Goal: Information Seeking & Learning: Learn about a topic

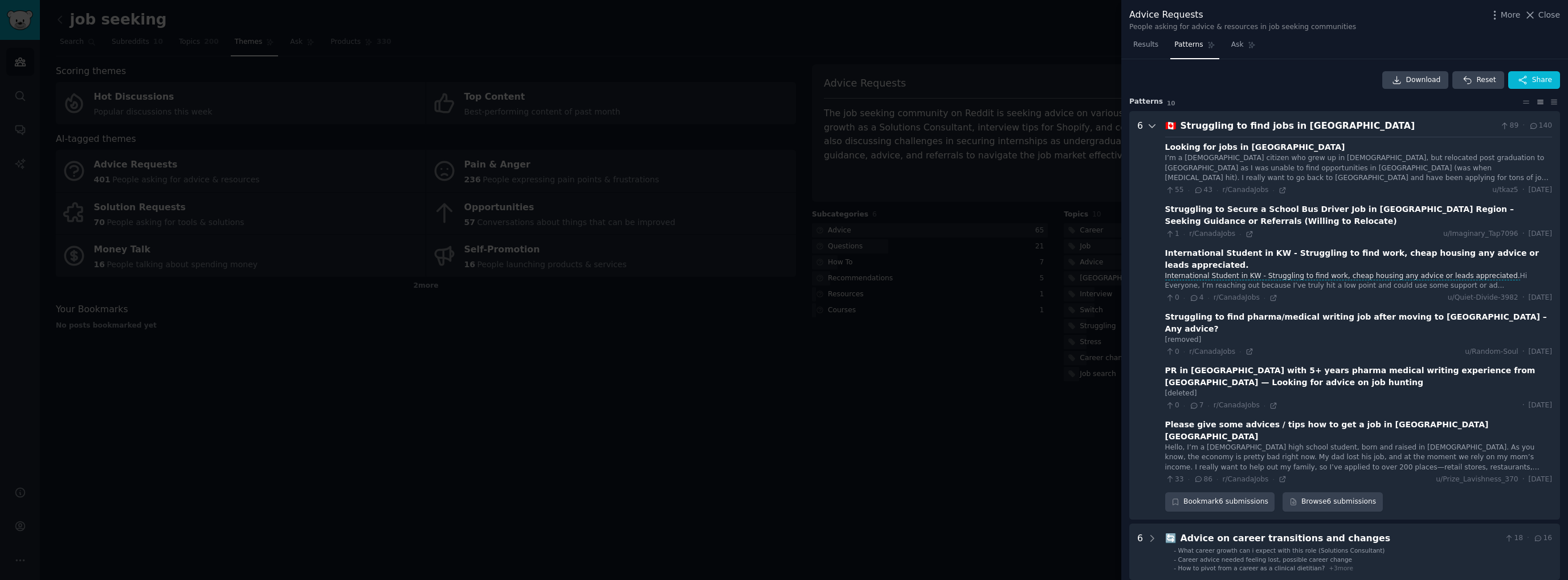
click at [1150, 125] on icon at bounding box center [1152, 126] width 6 height 3
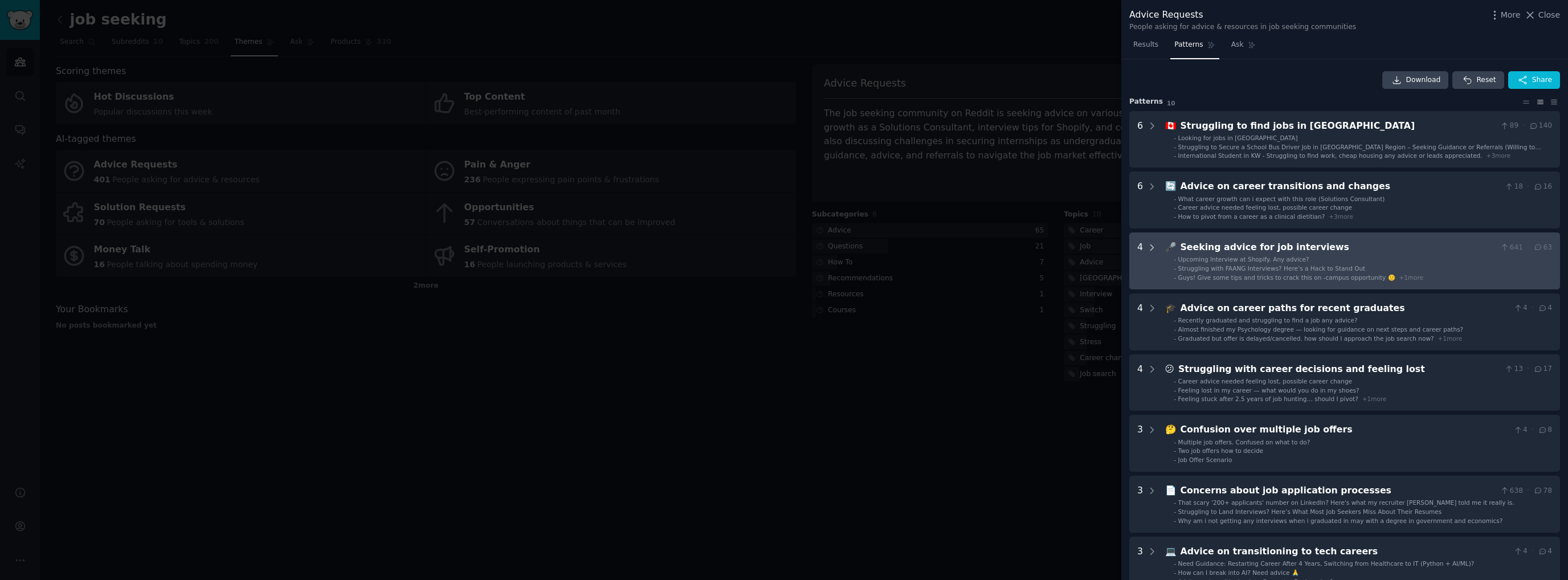
click at [1149, 249] on icon at bounding box center [1152, 248] width 10 height 10
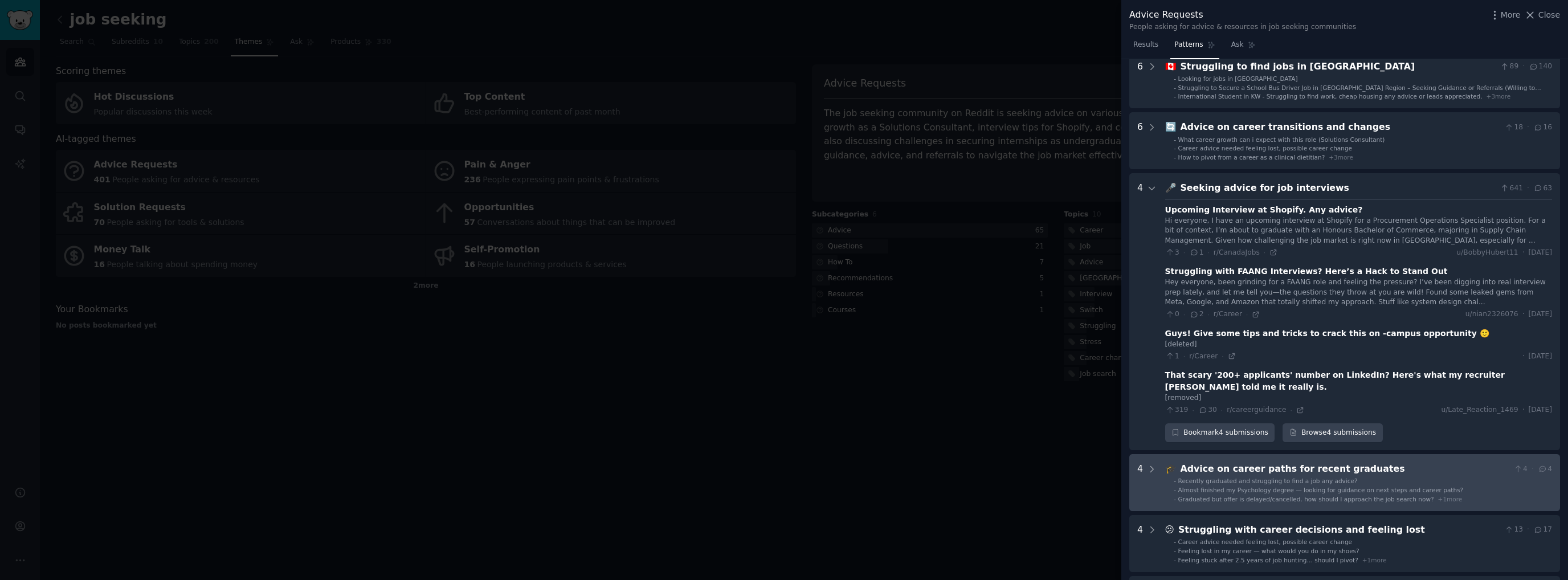
scroll to position [116, 0]
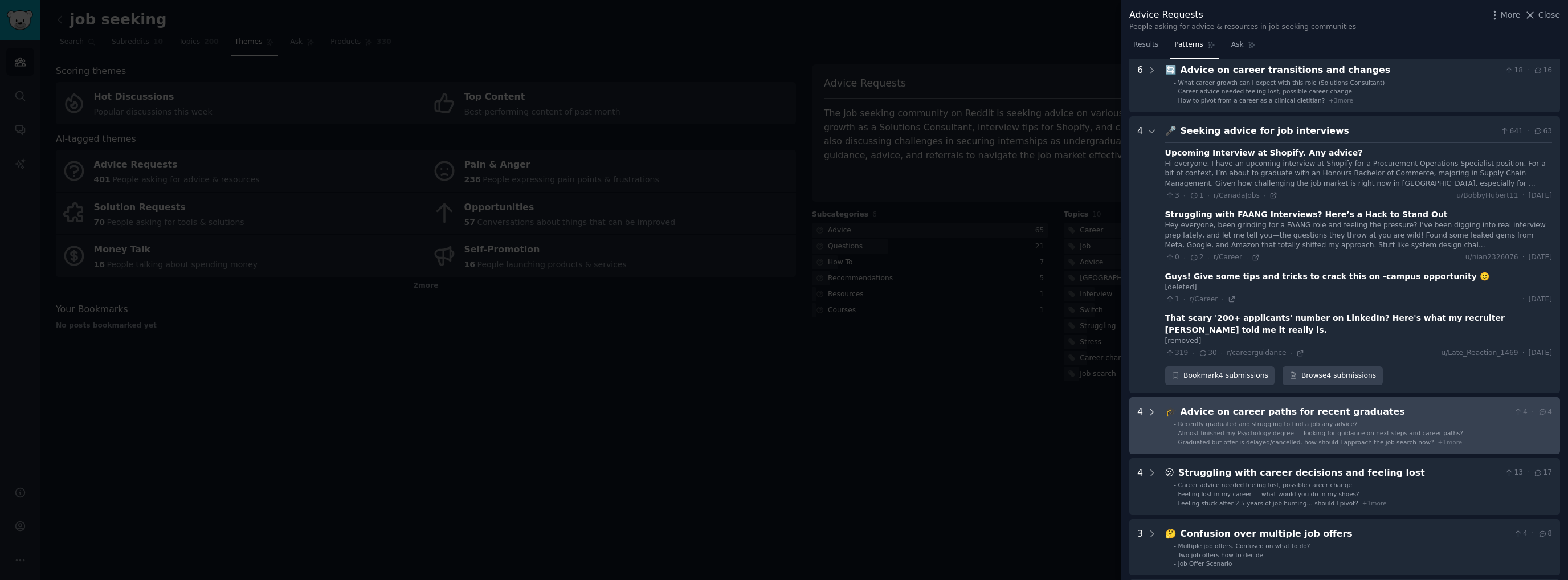
click at [1148, 407] on icon at bounding box center [1152, 413] width 10 height 10
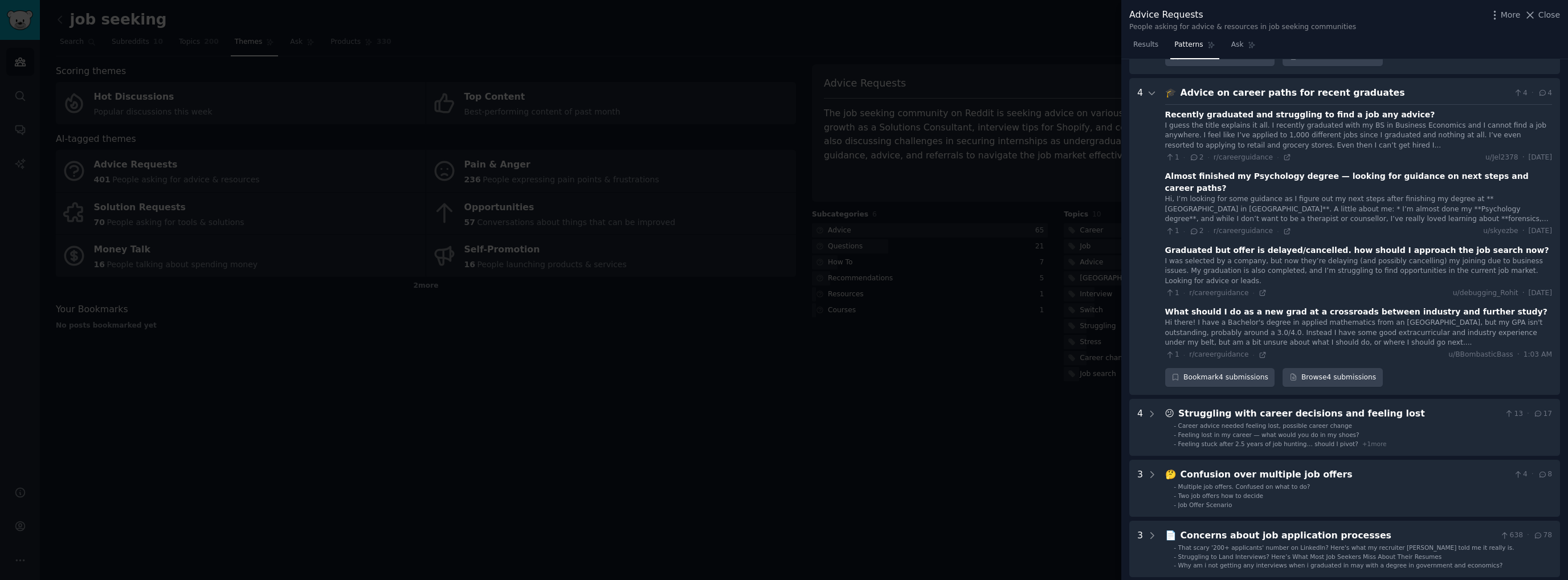
scroll to position [442, 0]
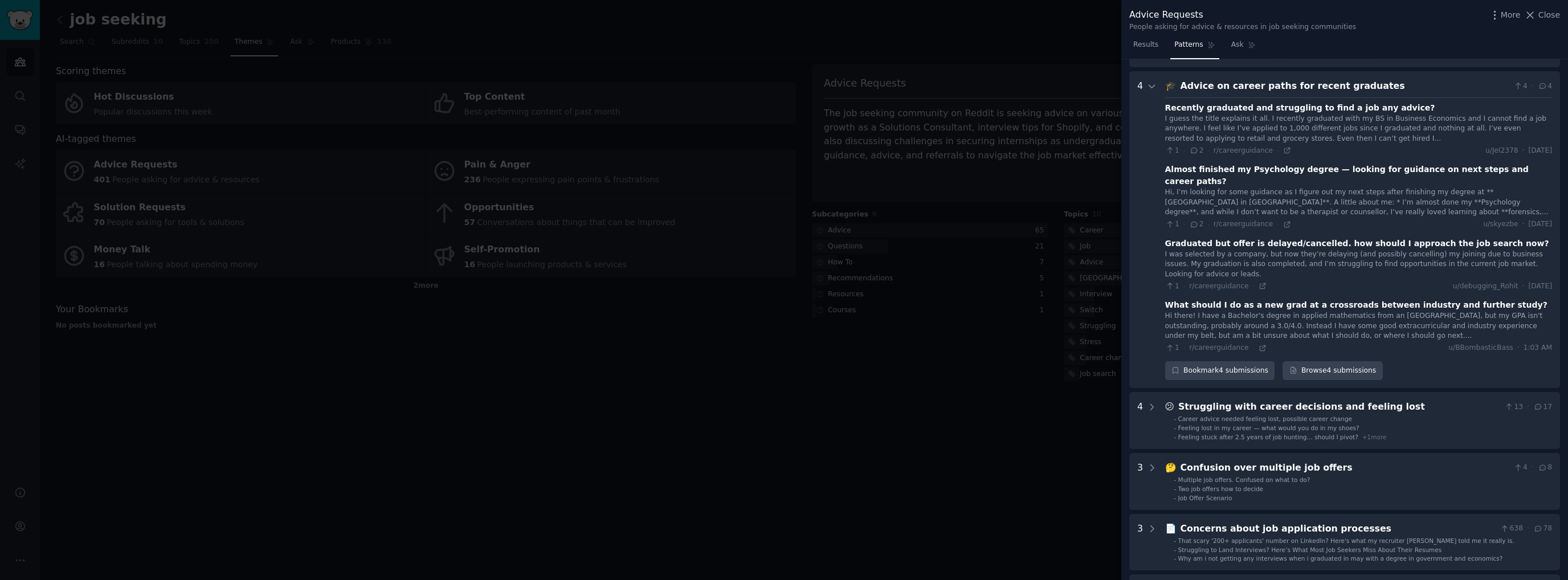
click at [606, 439] on div at bounding box center [784, 290] width 1568 height 580
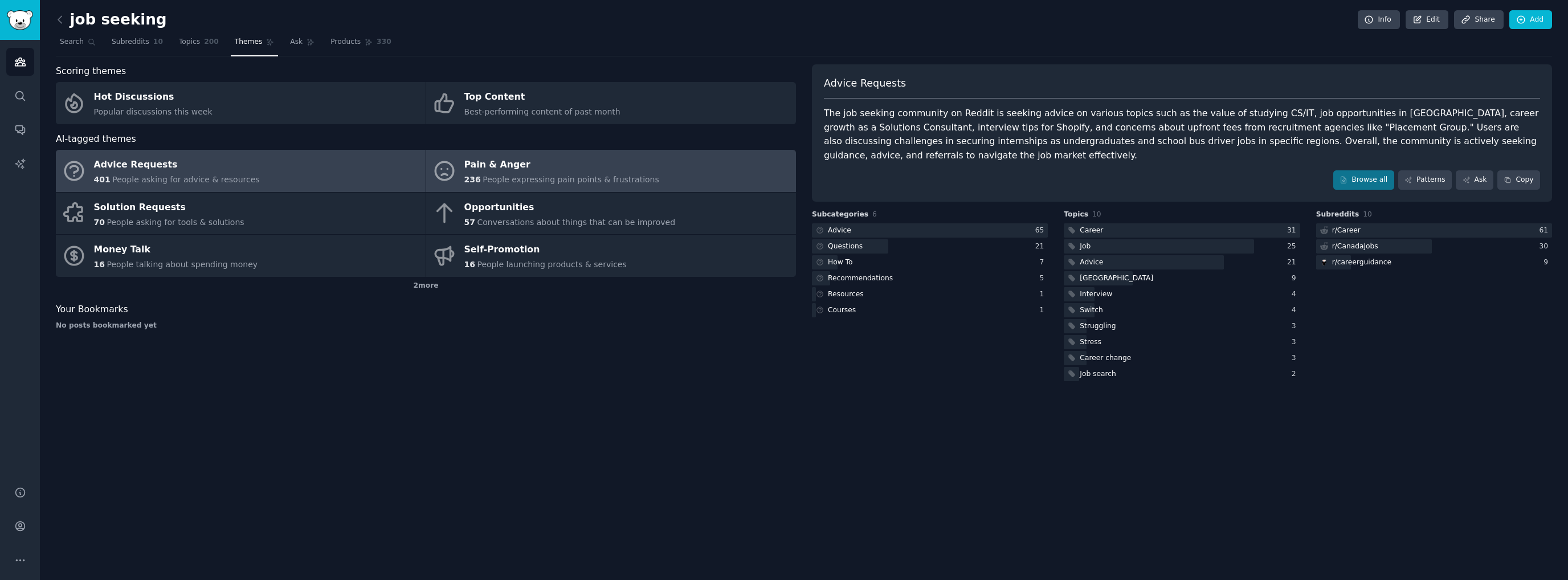
click at [484, 179] on span "People expressing pain points & frustrations" at bounding box center [571, 179] width 177 height 9
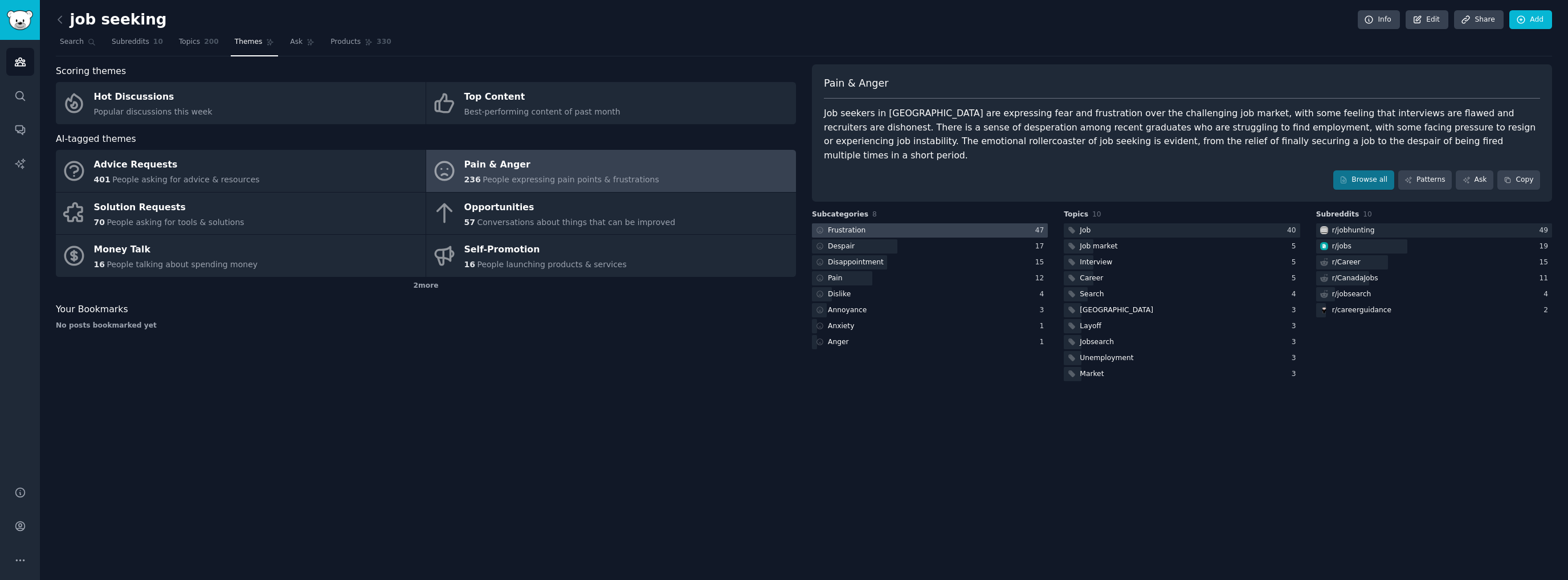
click at [942, 223] on div at bounding box center [930, 231] width 236 height 14
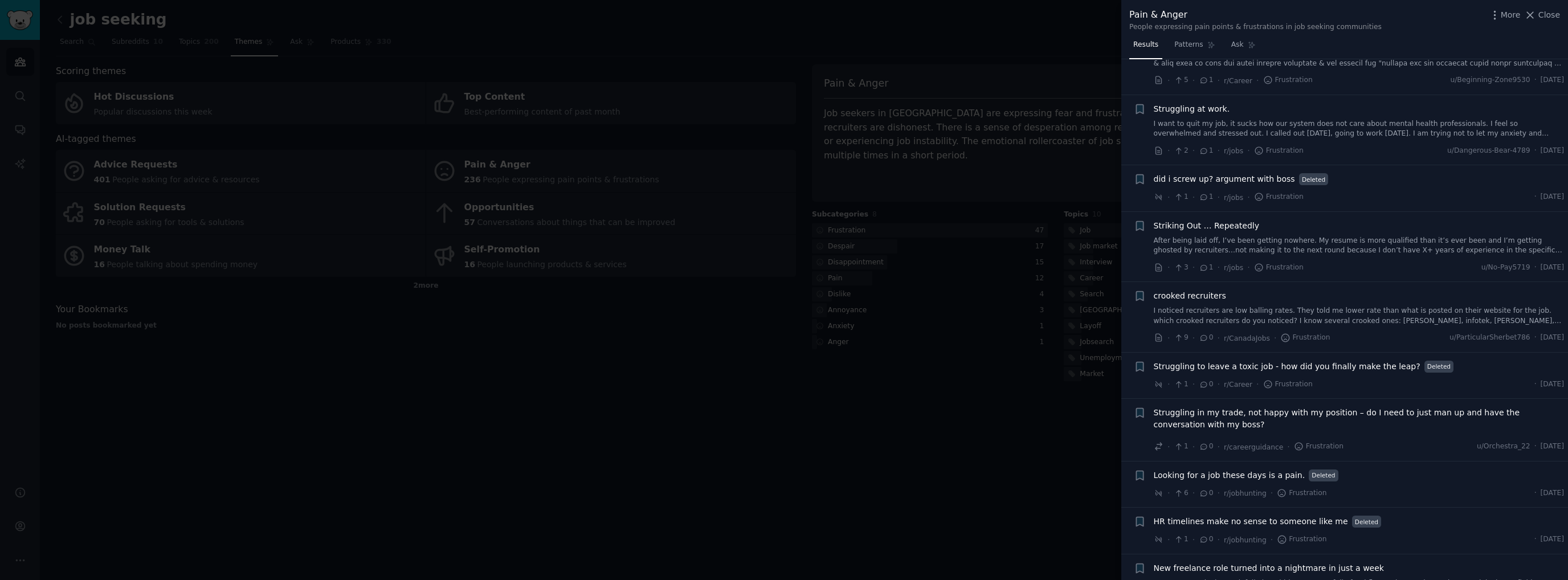
scroll to position [2344, 0]
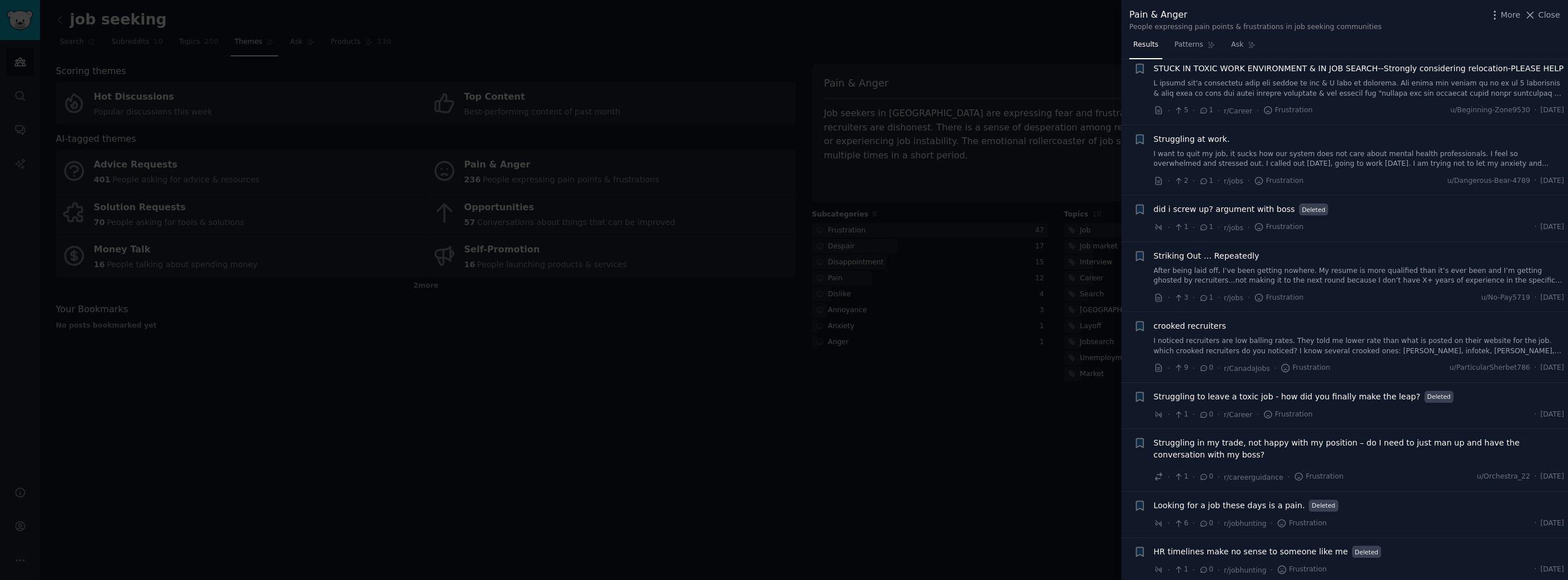
click at [942, 498] on div at bounding box center [784, 290] width 1568 height 580
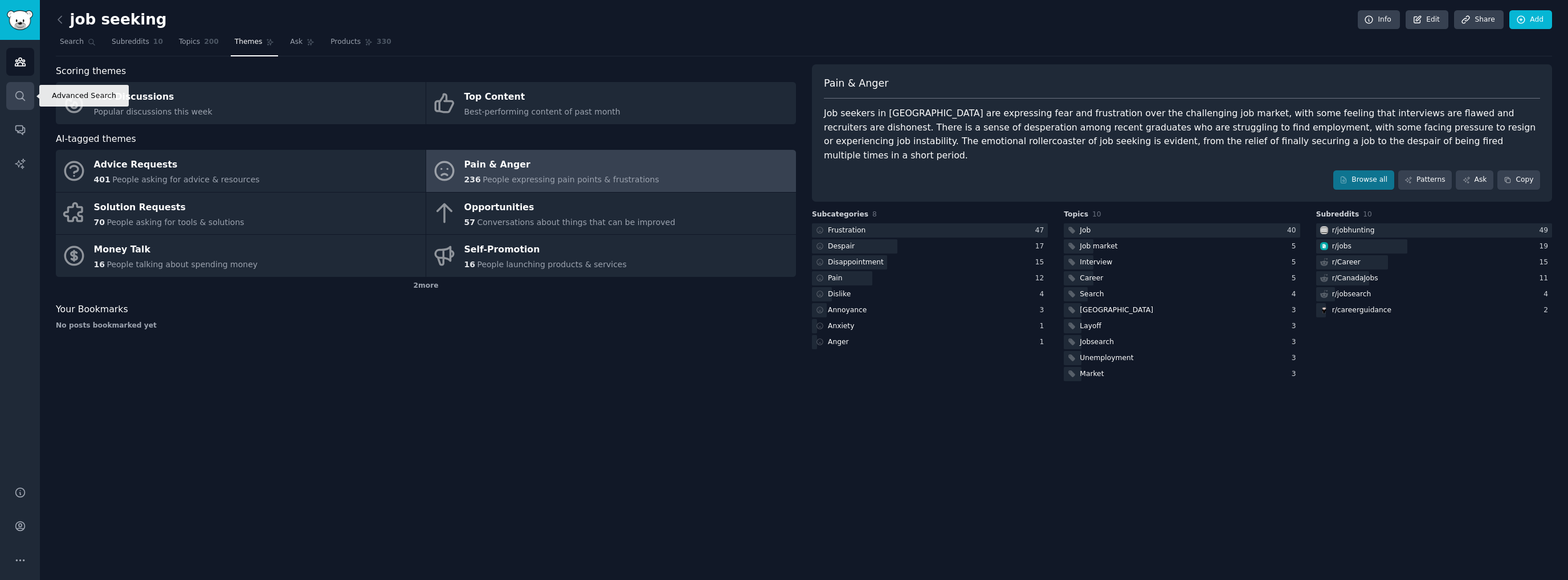
click at [24, 99] on icon "Sidebar" at bounding box center [20, 96] width 12 height 12
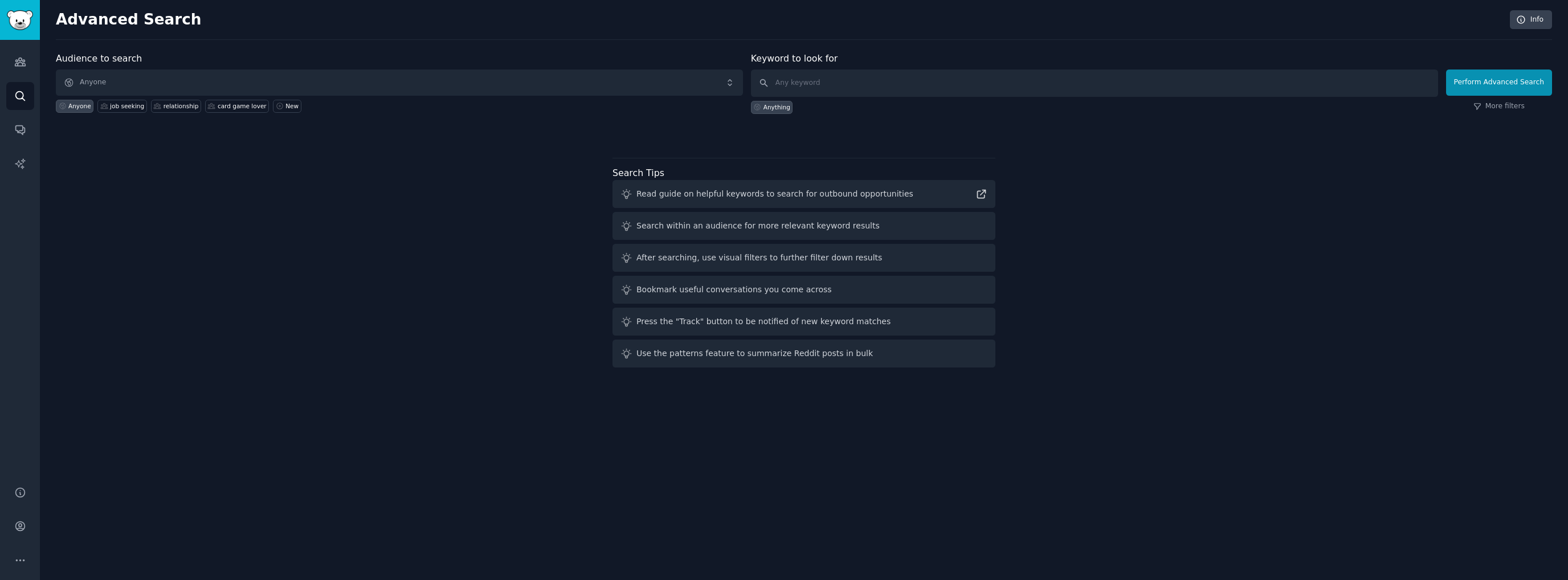
click at [20, 80] on div "Audiences Search Conversations AI Reports" at bounding box center [20, 256] width 40 height 432
click at [23, 62] on icon "Sidebar" at bounding box center [20, 62] width 10 height 8
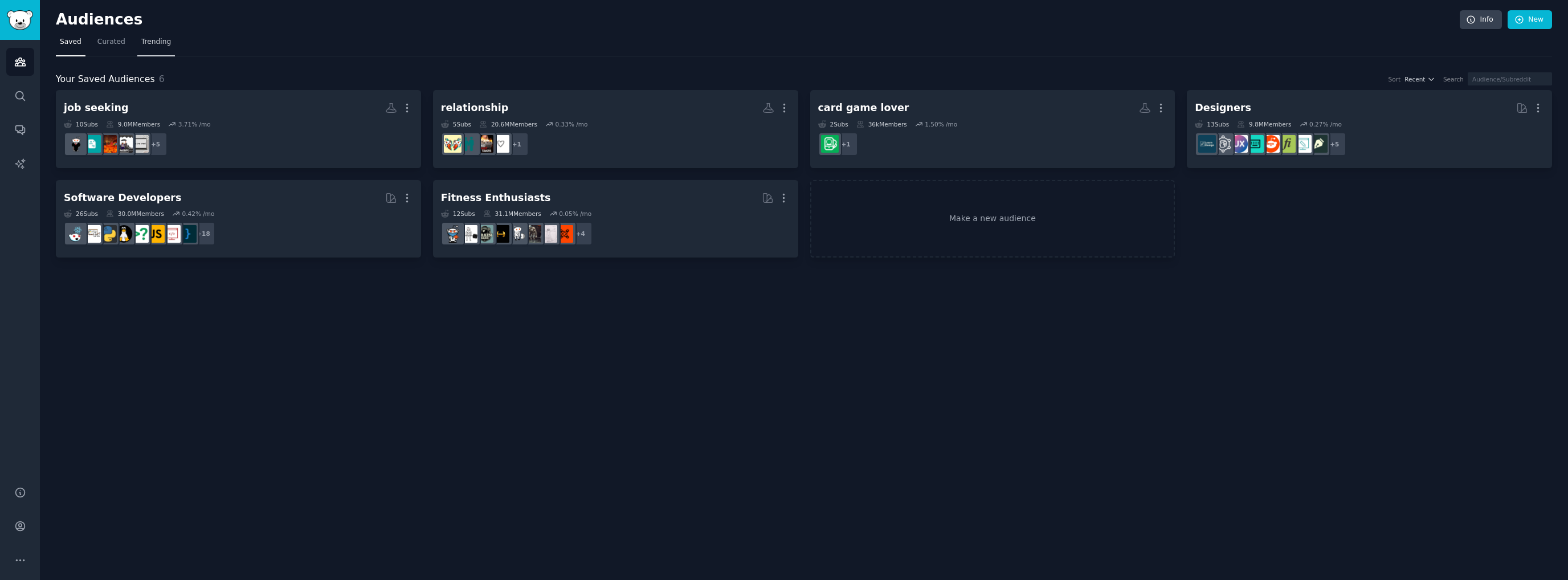
click at [148, 38] on span "Trending" at bounding box center [156, 42] width 30 height 10
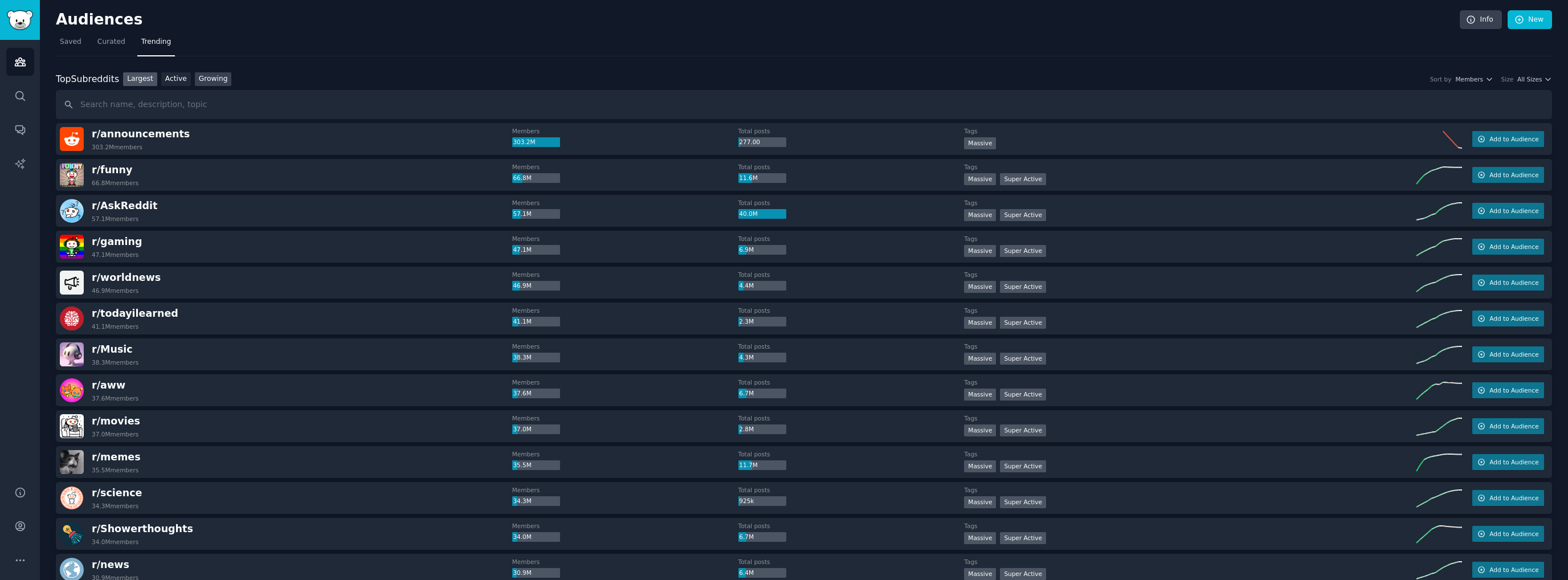
click at [195, 79] on link "Growing" at bounding box center [213, 80] width 37 height 14
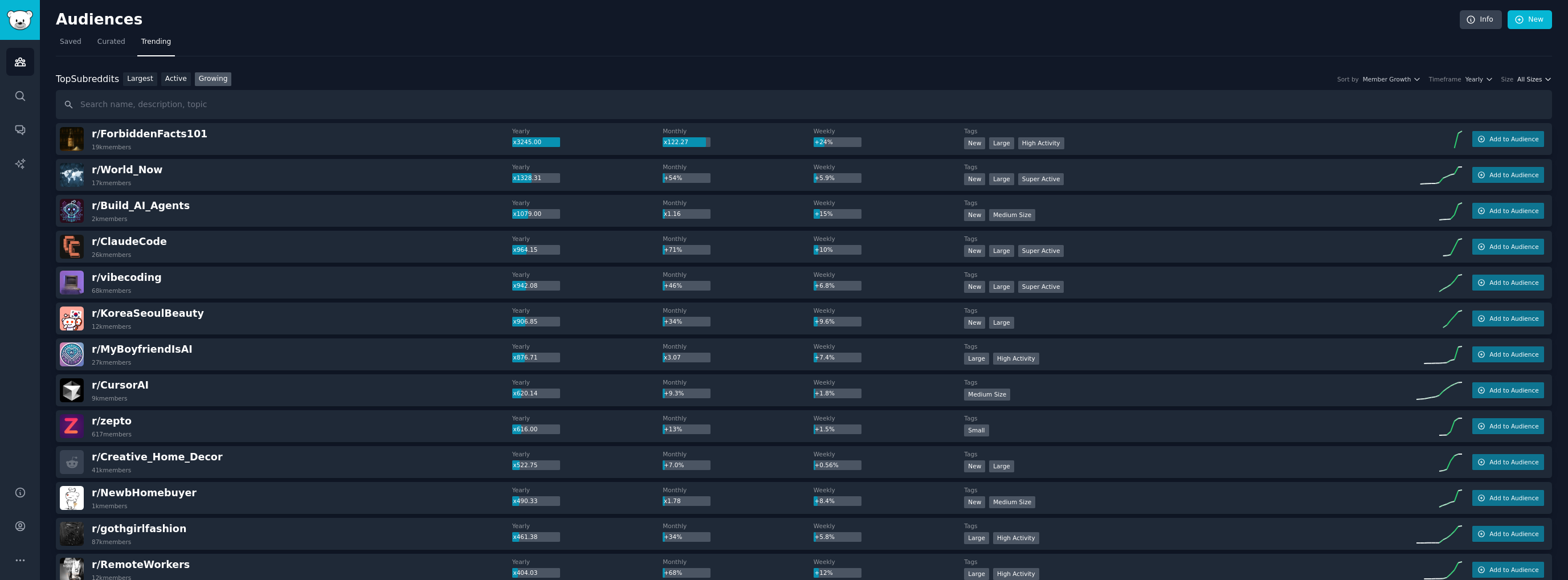
click at [1532, 79] on span "All Sizes" at bounding box center [1530, 79] width 25 height 8
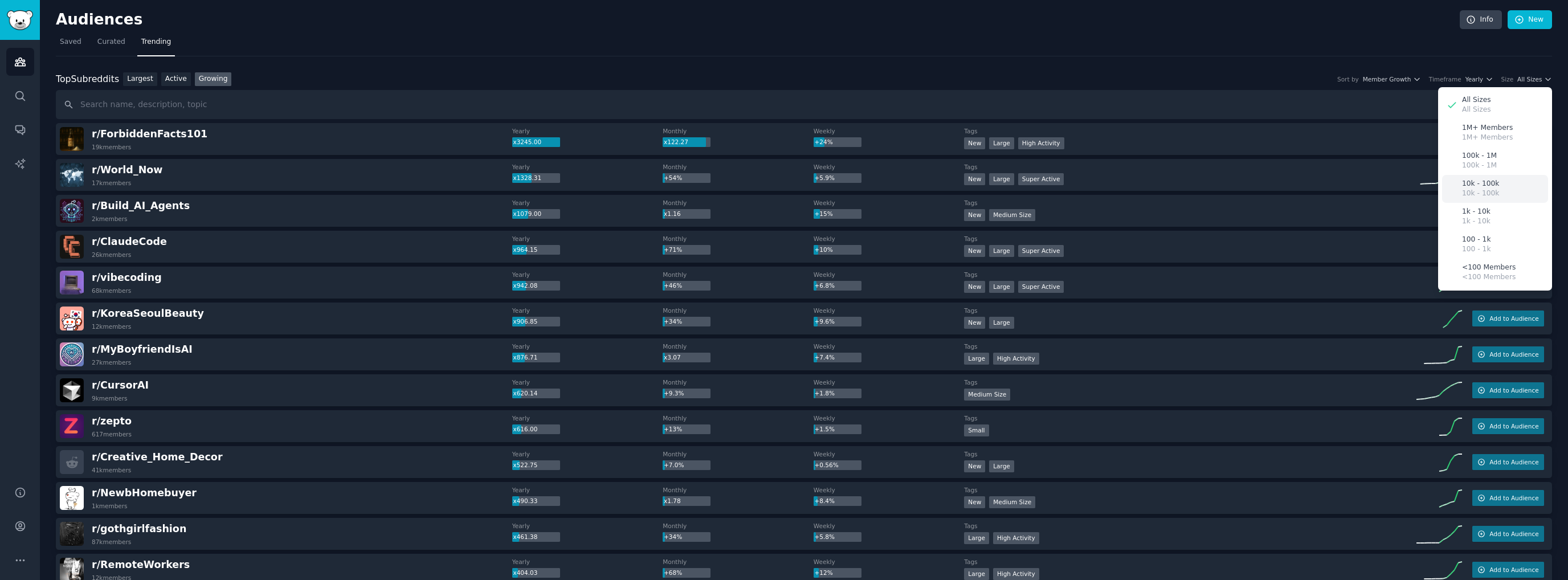
click at [1495, 187] on div "10k - 100k 10k - 100k" at bounding box center [1495, 188] width 106 height 28
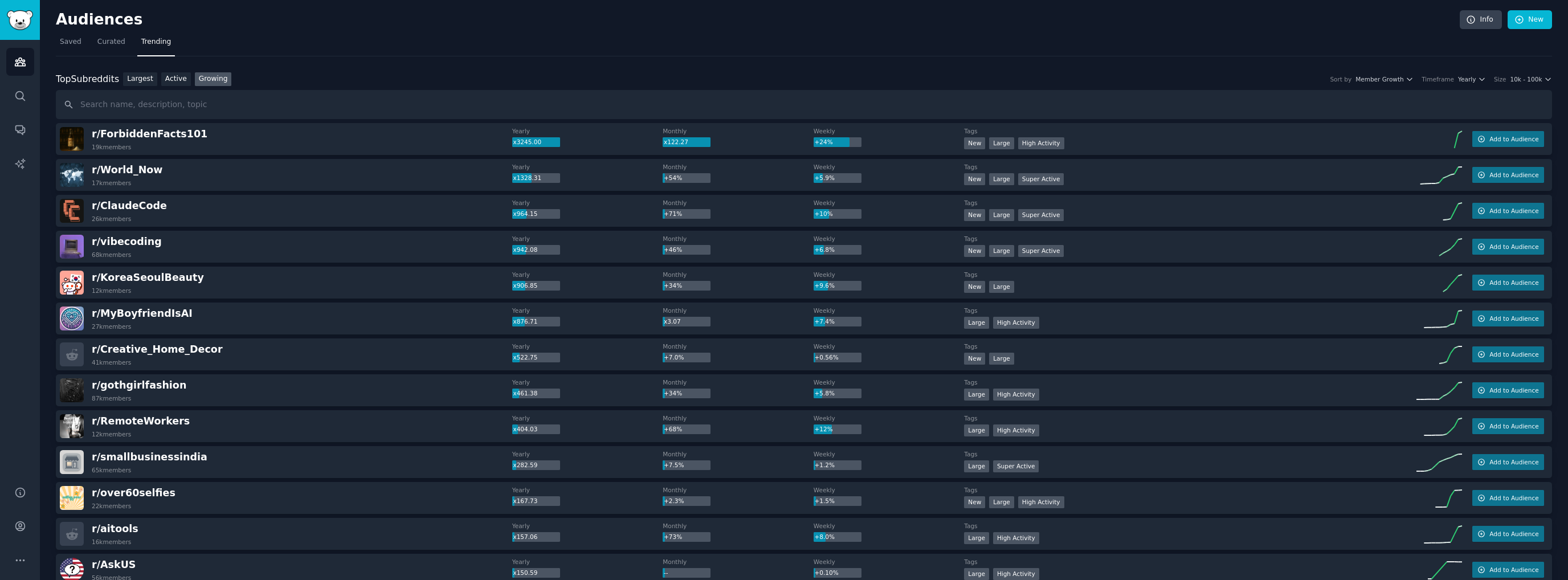
drag, startPoint x: 142, startPoint y: 137, endPoint x: 227, endPoint y: 134, distance: 85.1
click at [227, 134] on div "r/ ForbiddenFacts101 19k members" at bounding box center [286, 138] width 453 height 24
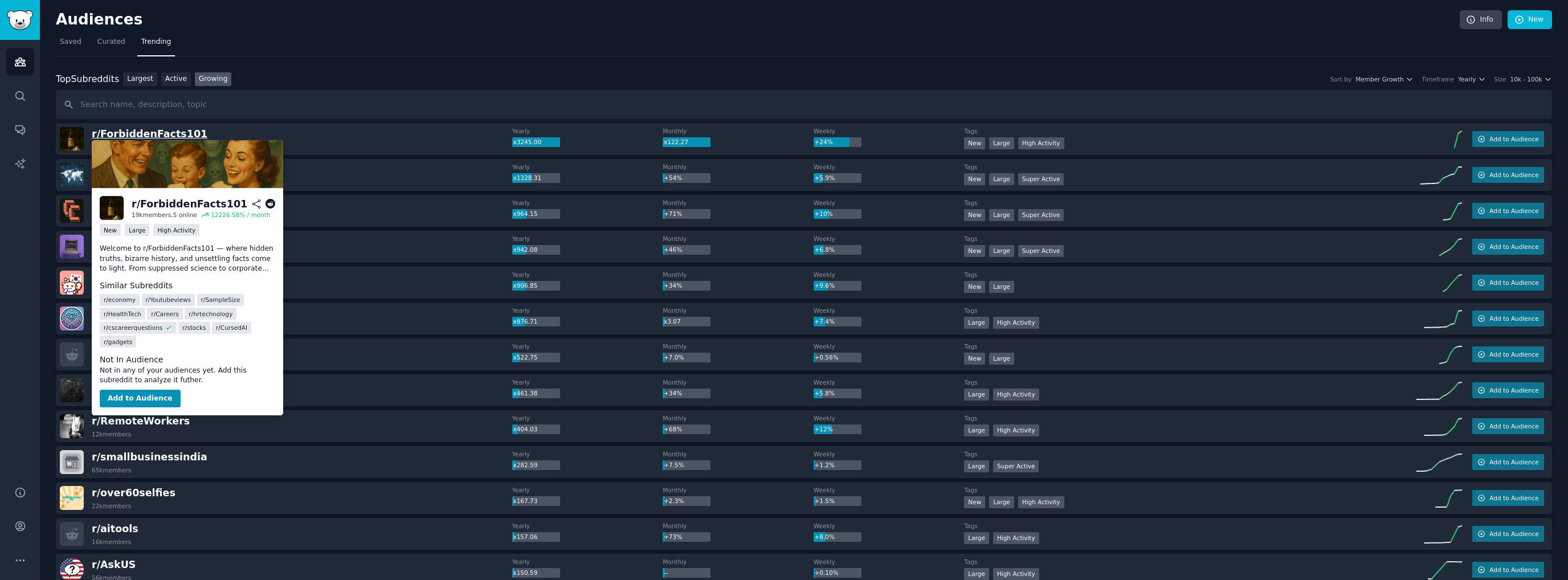
drag, startPoint x: 174, startPoint y: 138, endPoint x: 147, endPoint y: 133, distance: 27.5
click at [147, 133] on span "r/ ForbiddenFacts101" at bounding box center [149, 134] width 115 height 12
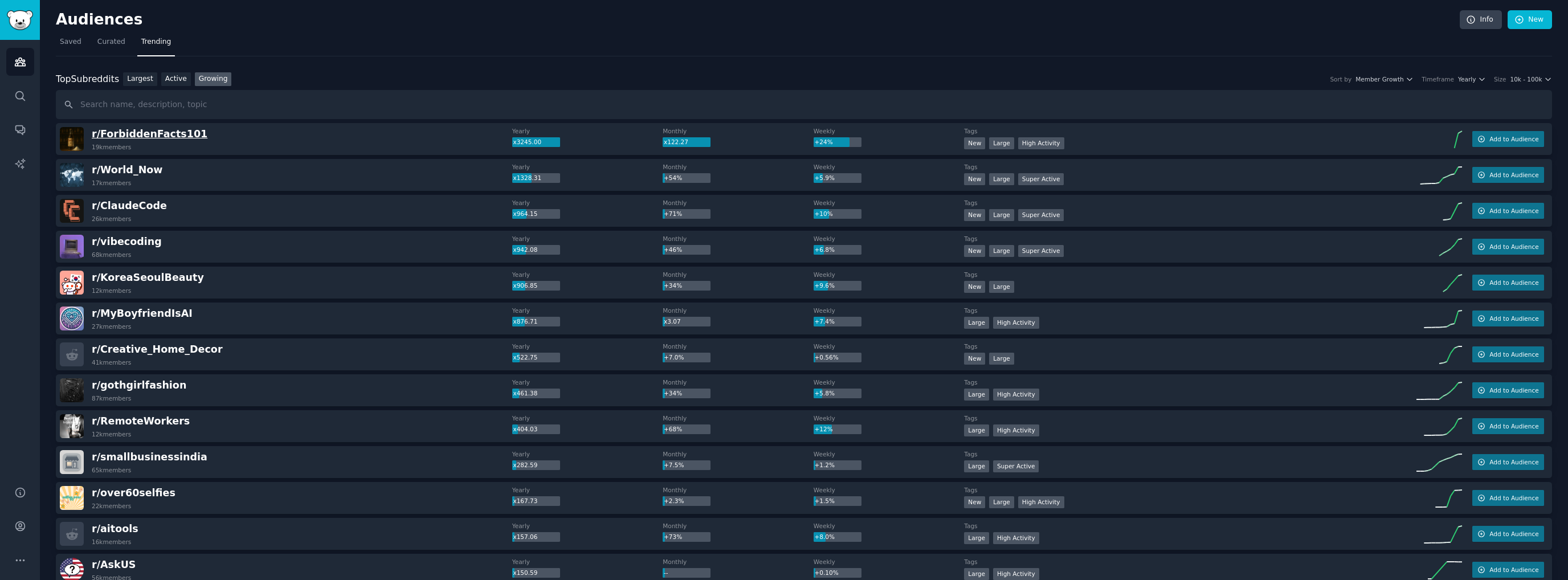
click at [163, 131] on span "r/ ForbiddenFacts101" at bounding box center [149, 134] width 115 height 12
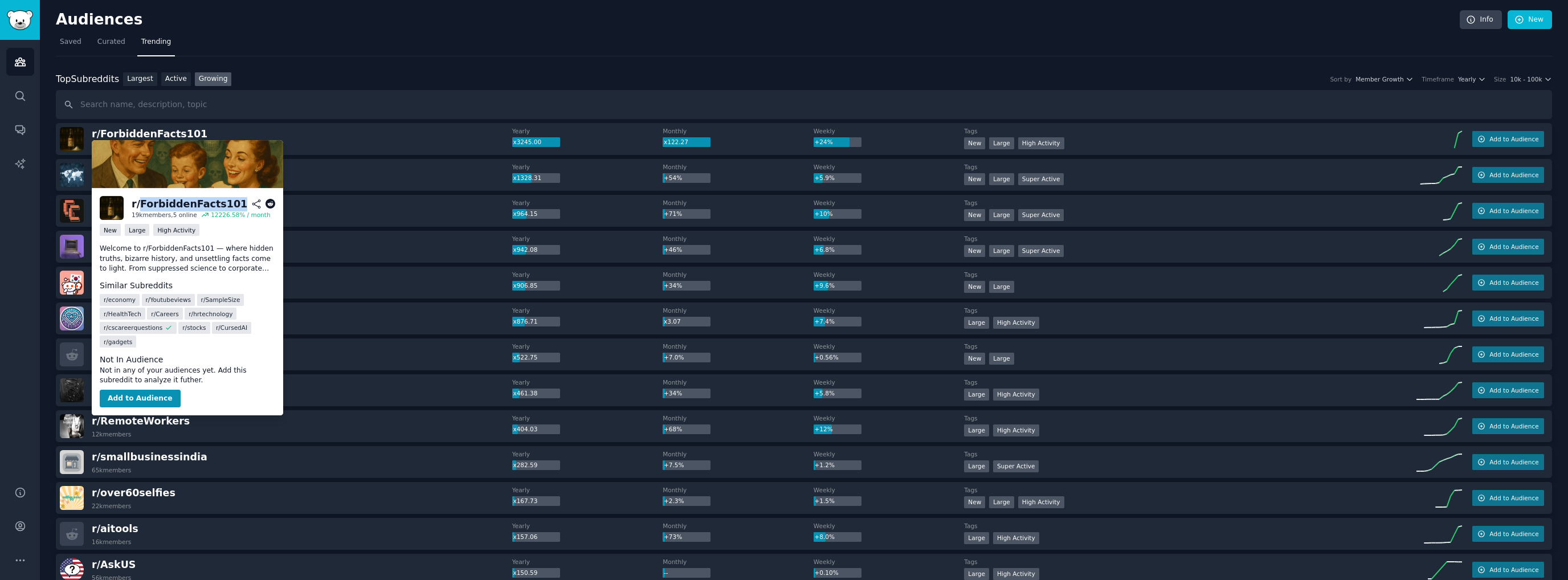
drag, startPoint x: 139, startPoint y: 207, endPoint x: 225, endPoint y: 202, distance: 86.1
click at [225, 202] on h2 "r/ ForbiddenFacts101" at bounding box center [203, 204] width 144 height 14
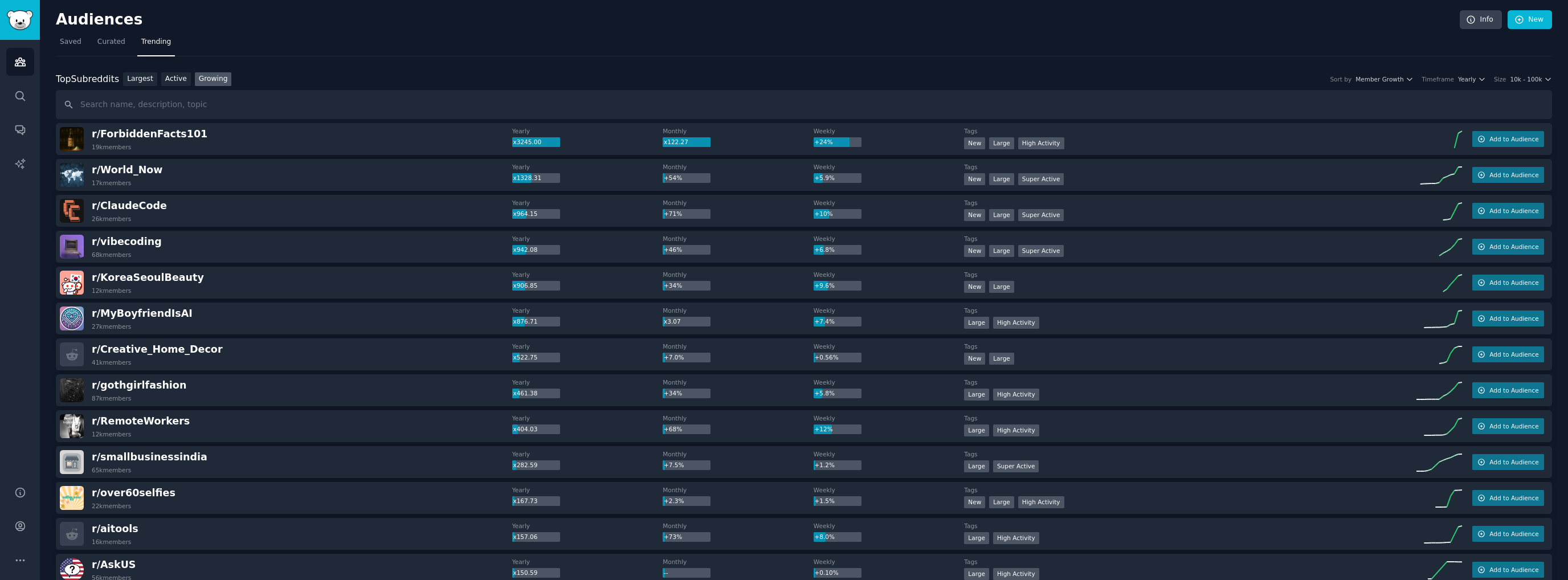
copy div "ForbiddenFacts101"
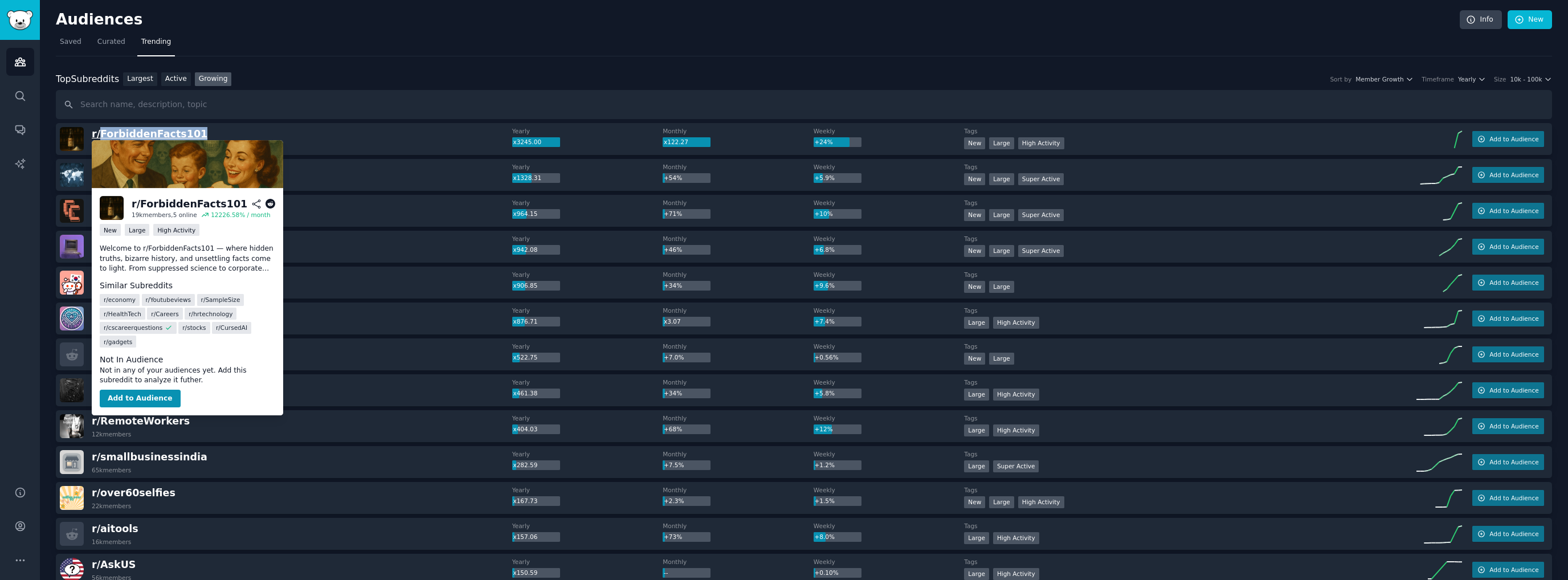
drag, startPoint x: 191, startPoint y: 131, endPoint x: 100, endPoint y: 132, distance: 91.0
click at [100, 132] on div "r/ ForbiddenFacts101 19k members" at bounding box center [286, 138] width 453 height 24
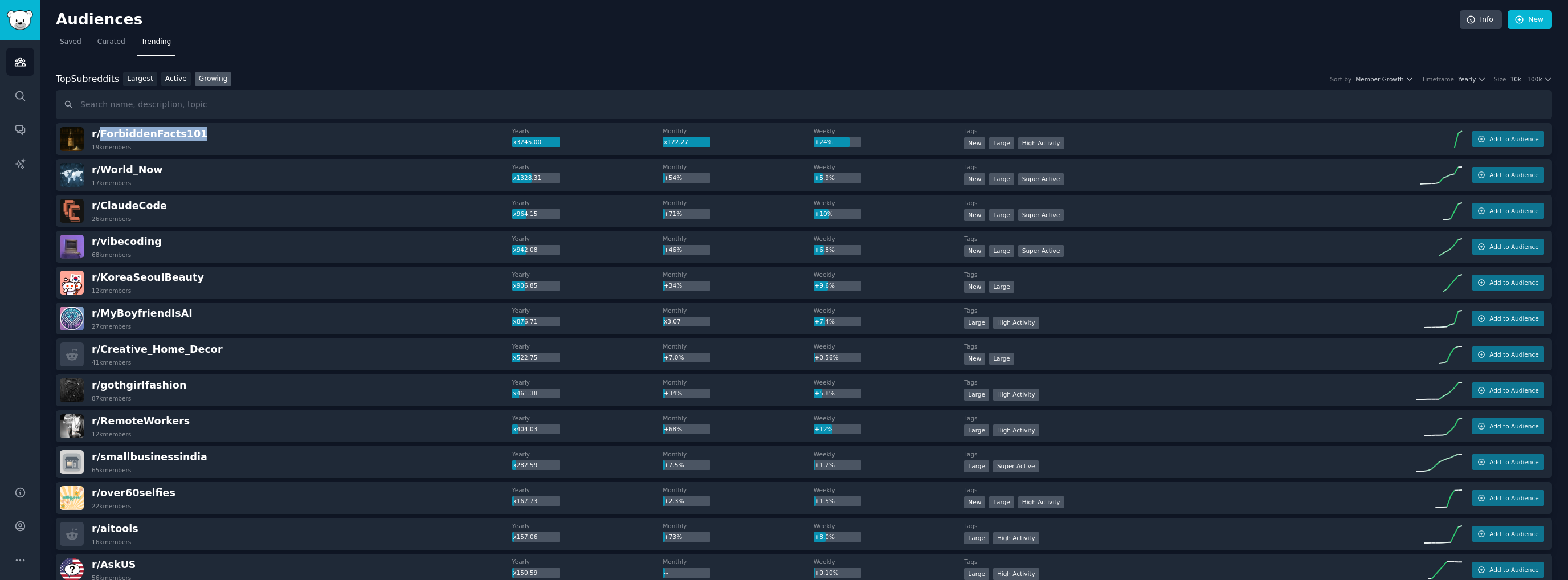
copy span "ForbiddenFacts101"
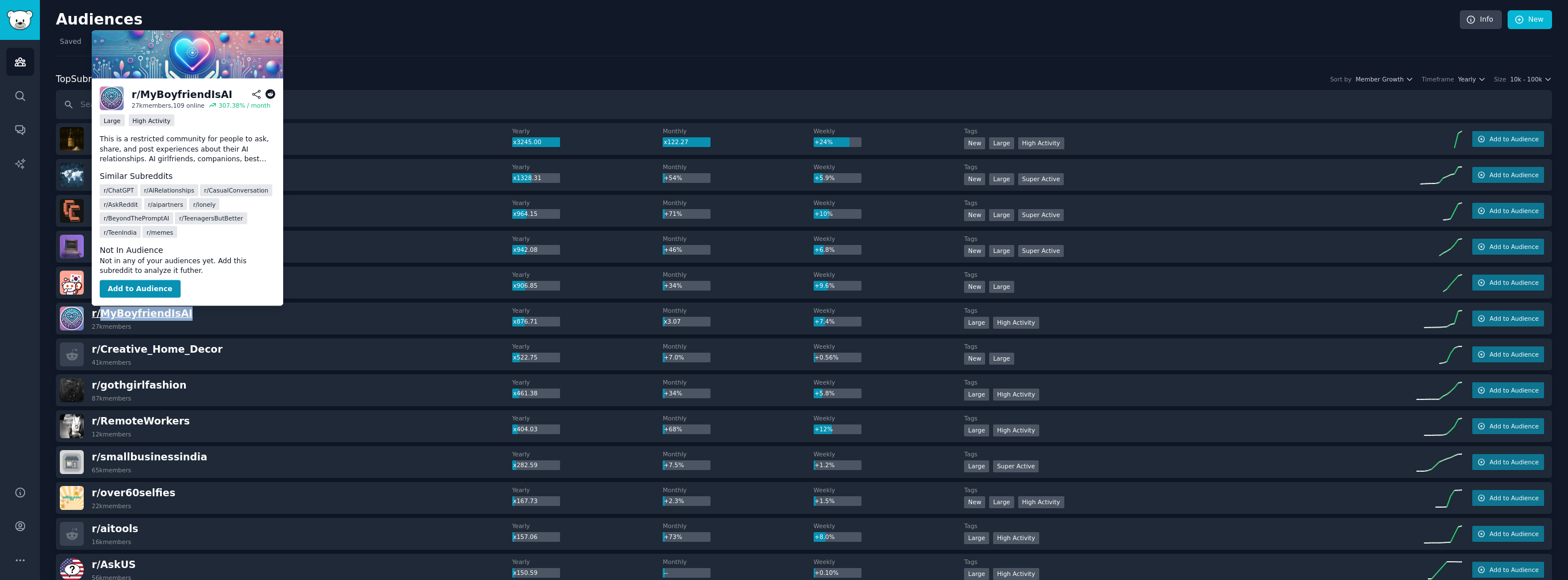
drag, startPoint x: 196, startPoint y: 312, endPoint x: 101, endPoint y: 317, distance: 95.1
click at [101, 317] on div "r/ [PERSON_NAME] 27k members" at bounding box center [286, 318] width 453 height 24
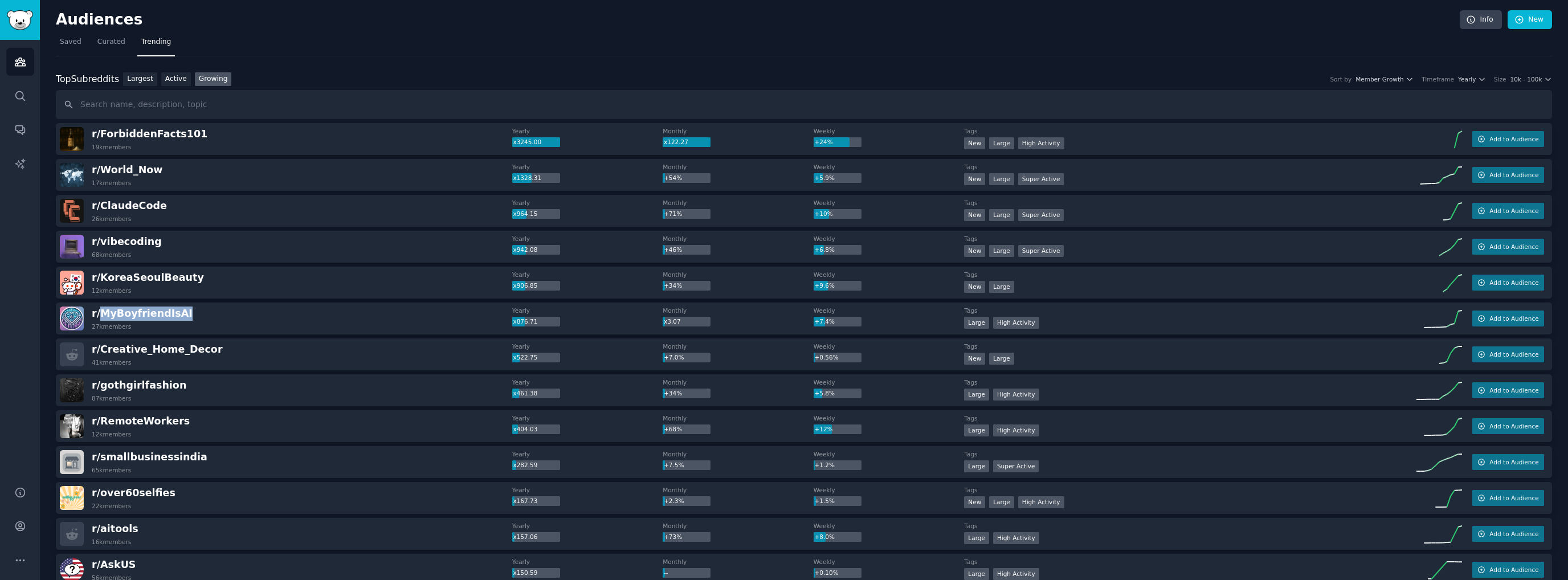
copy span "MyBoyfriendIsAI"
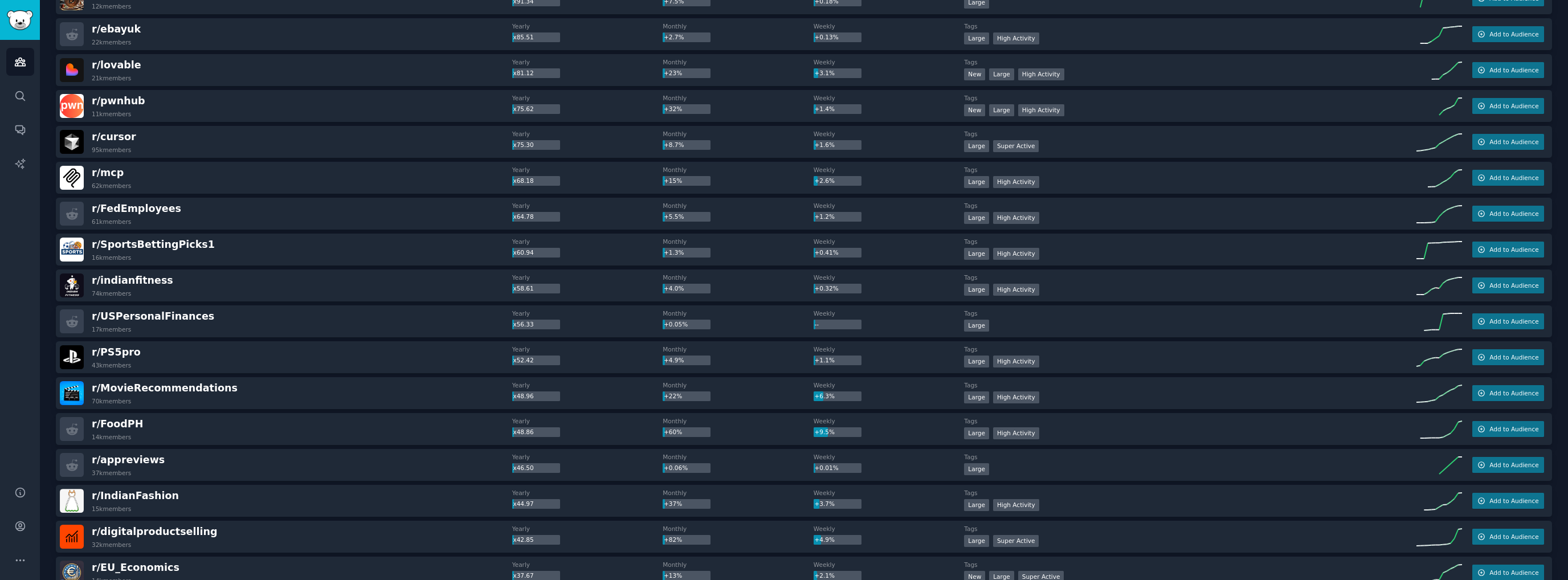
scroll to position [969, 0]
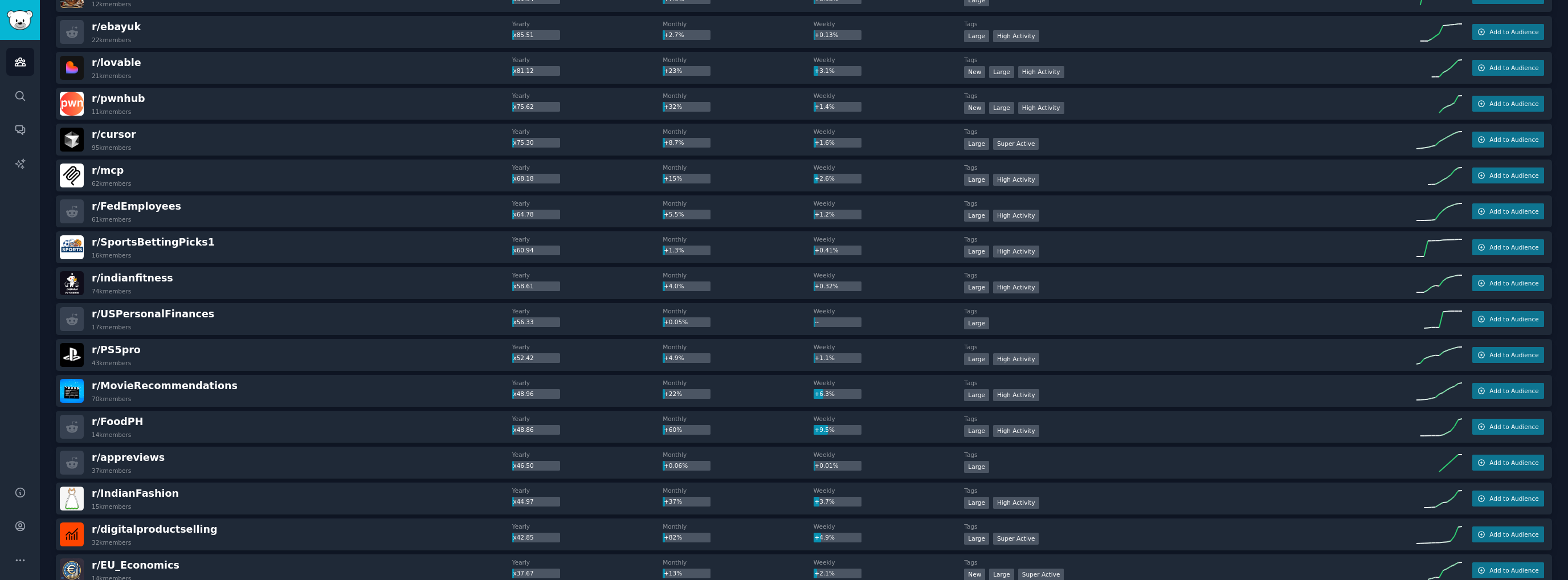
drag, startPoint x: 133, startPoint y: 460, endPoint x: 217, endPoint y: 469, distance: 84.5
click at [217, 469] on div "r/ appreviews 37k members" at bounding box center [286, 462] width 453 height 24
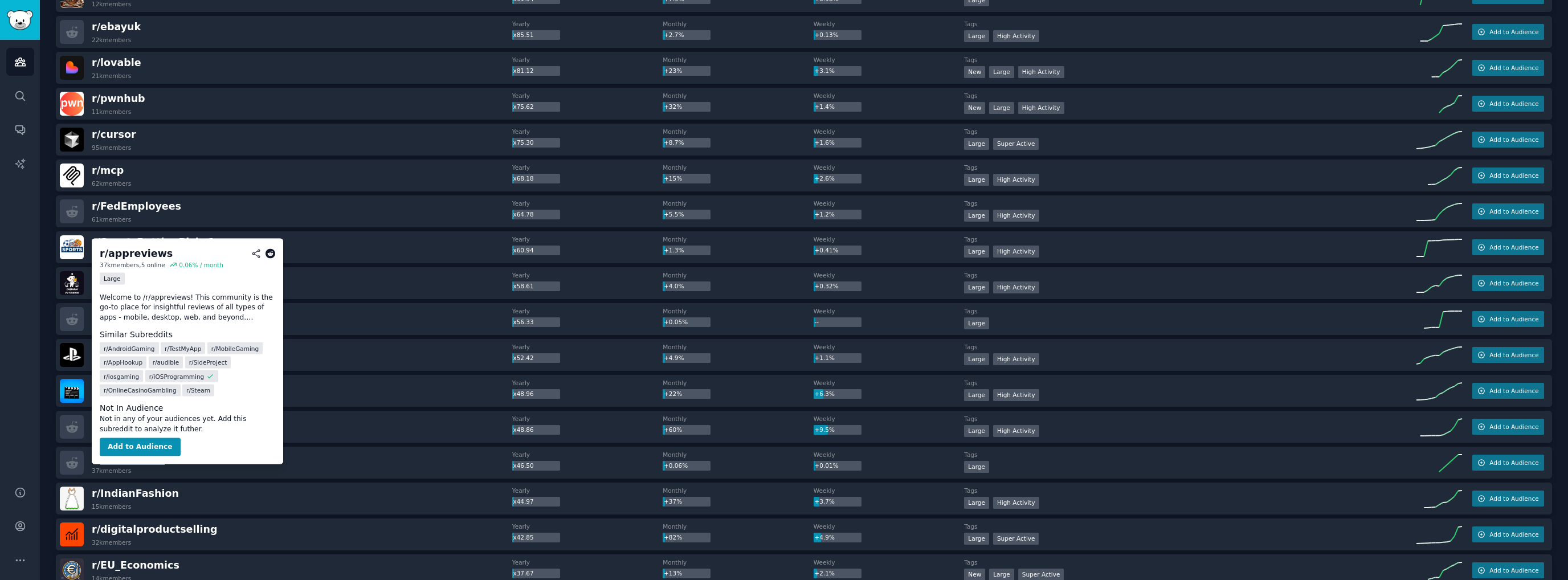
drag, startPoint x: 157, startPoint y: 458, endPoint x: 98, endPoint y: 457, distance: 59.0
click at [98, 457] on div "r/ appreviews 37k members" at bounding box center [286, 462] width 453 height 24
copy span "appreviews"
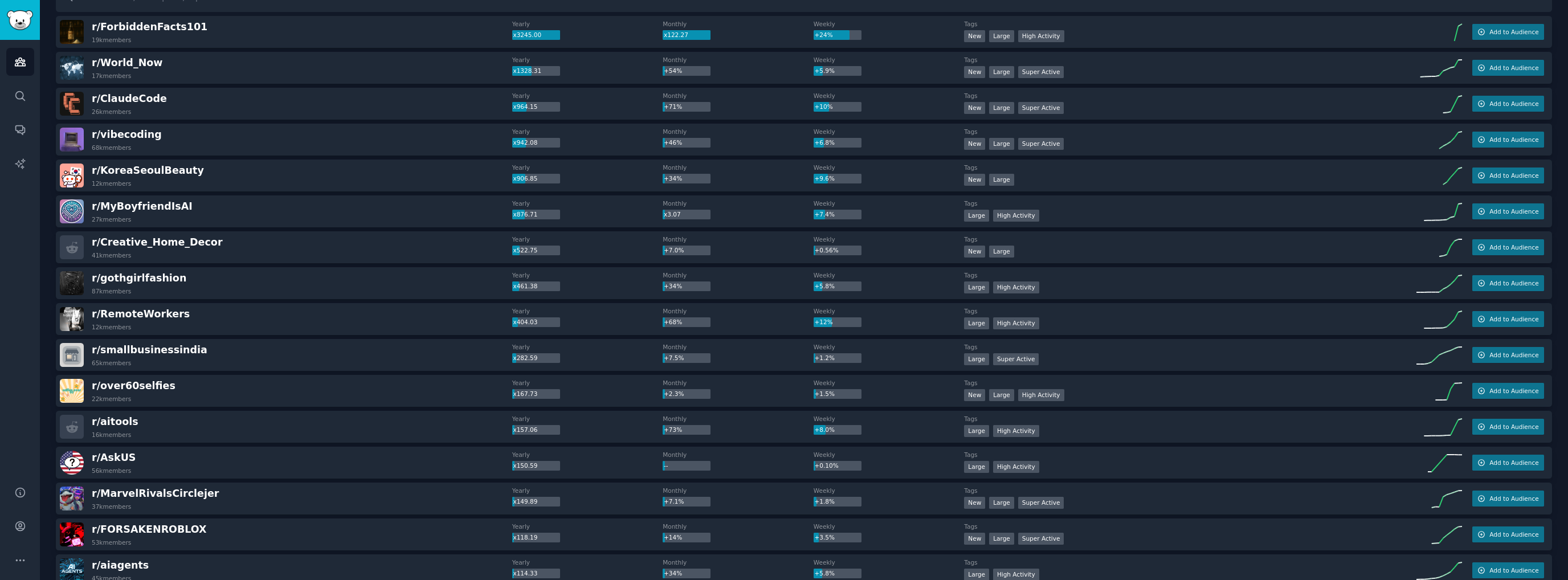
scroll to position [0, 0]
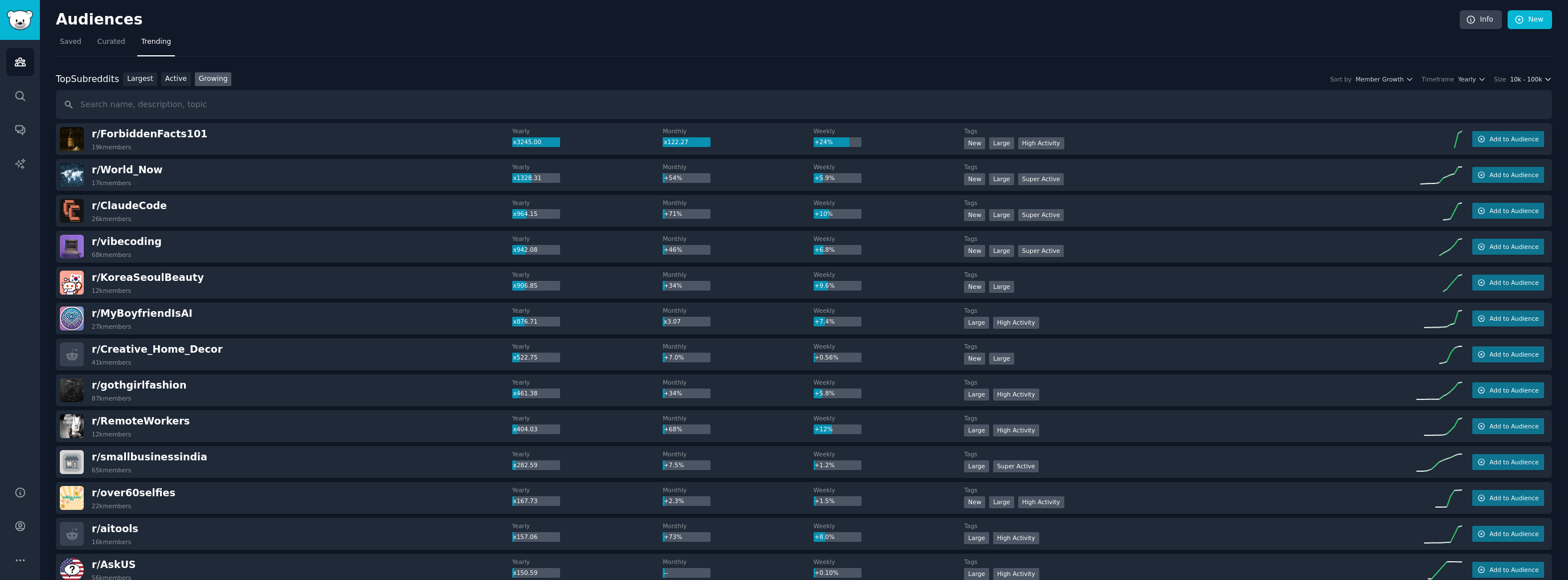
click at [1540, 78] on button "10k - 100k" at bounding box center [1531, 79] width 42 height 8
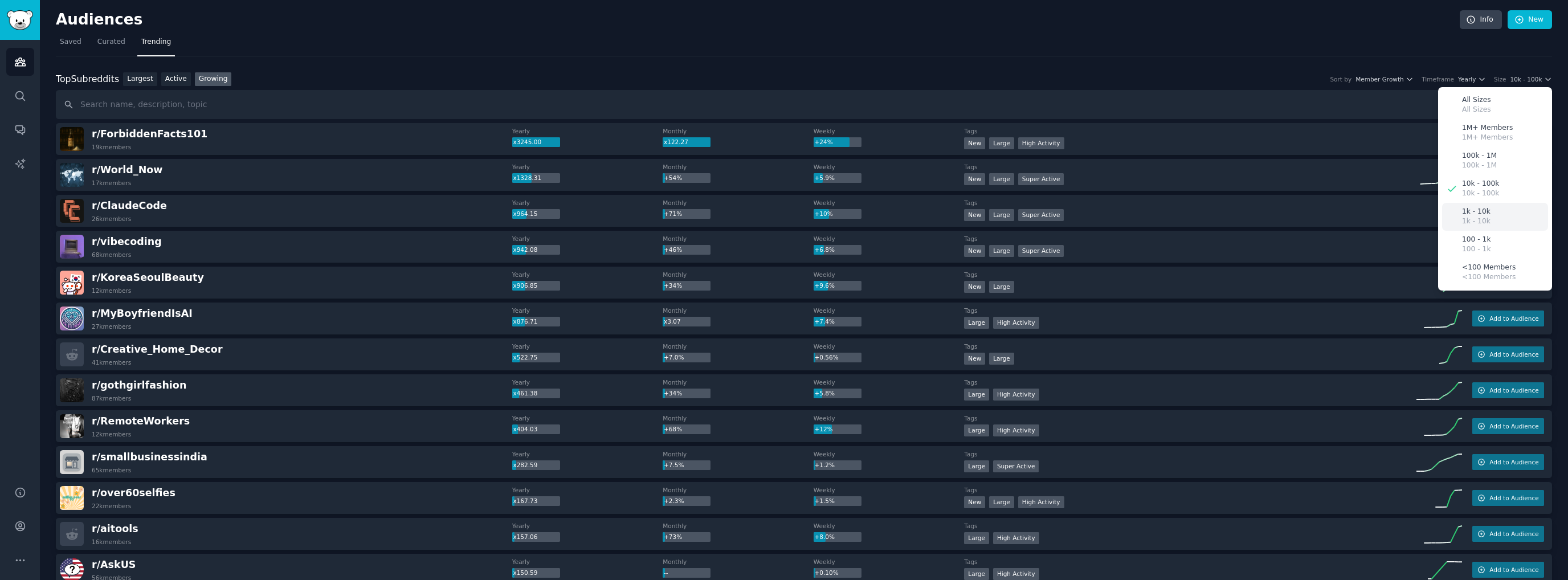
click at [1469, 217] on p "1k - 10k" at bounding box center [1476, 222] width 28 height 10
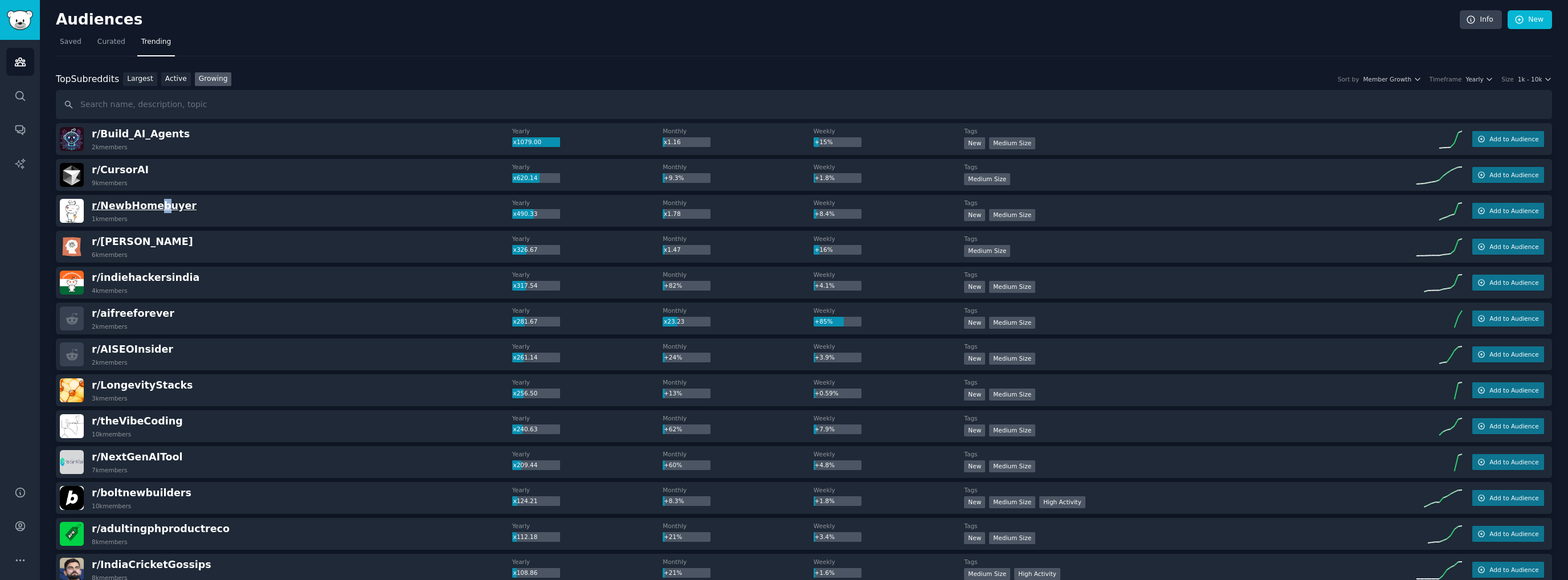
click at [155, 202] on span "r/ NewbHomebuyer" at bounding box center [144, 206] width 105 height 12
click at [234, 203] on div "r/ NewbHomebuyer 1k members" at bounding box center [286, 210] width 453 height 24
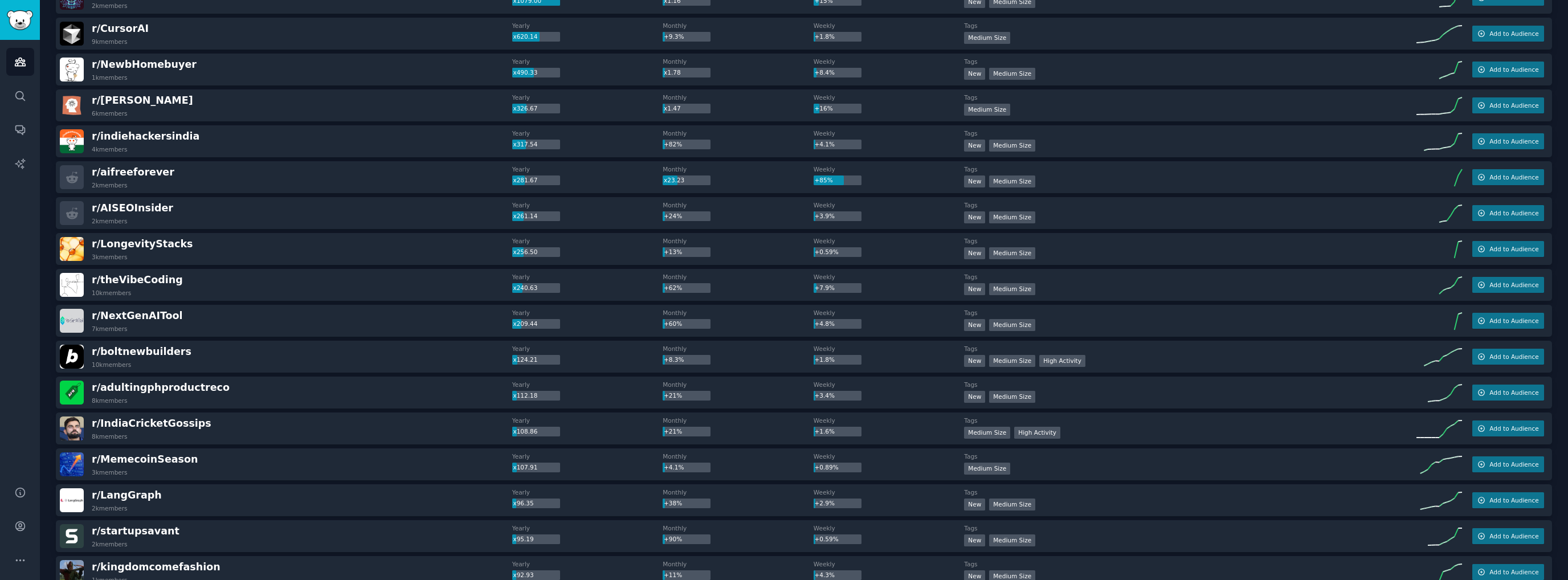
scroll to position [171, 0]
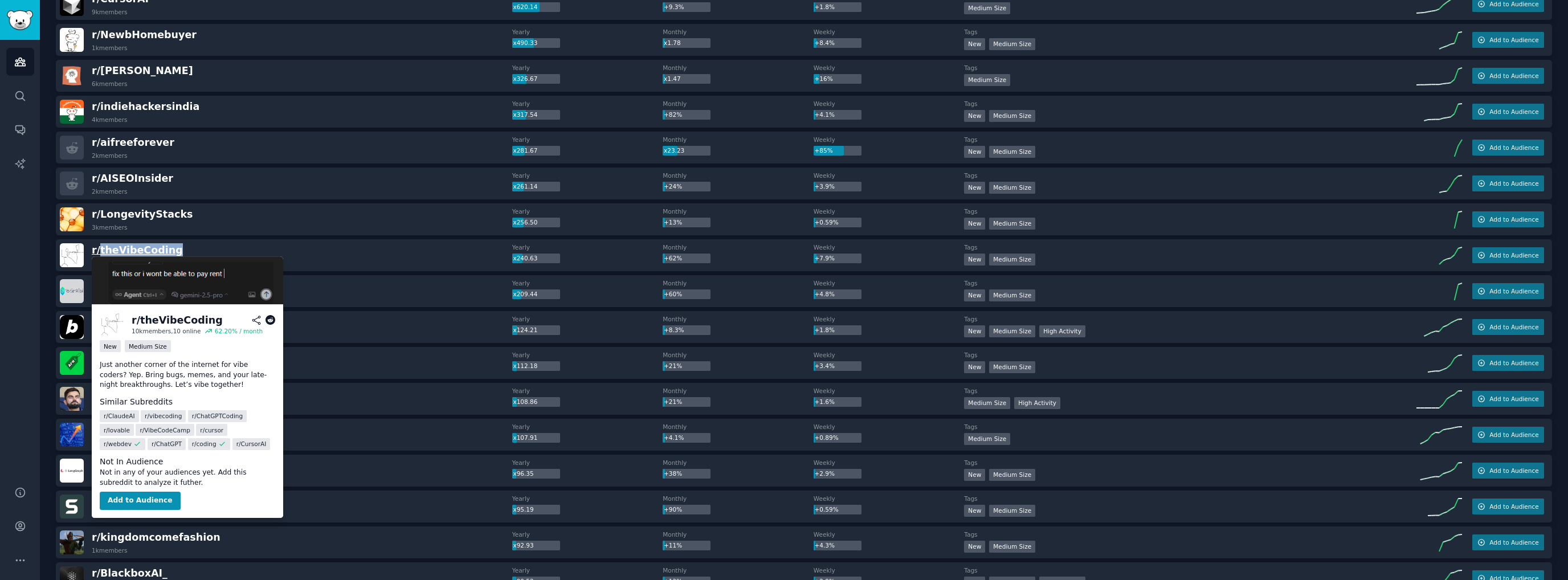
drag, startPoint x: 182, startPoint y: 250, endPoint x: 99, endPoint y: 254, distance: 83.1
click at [99, 254] on div "r/ theVibeCoding 10k members" at bounding box center [286, 254] width 453 height 24
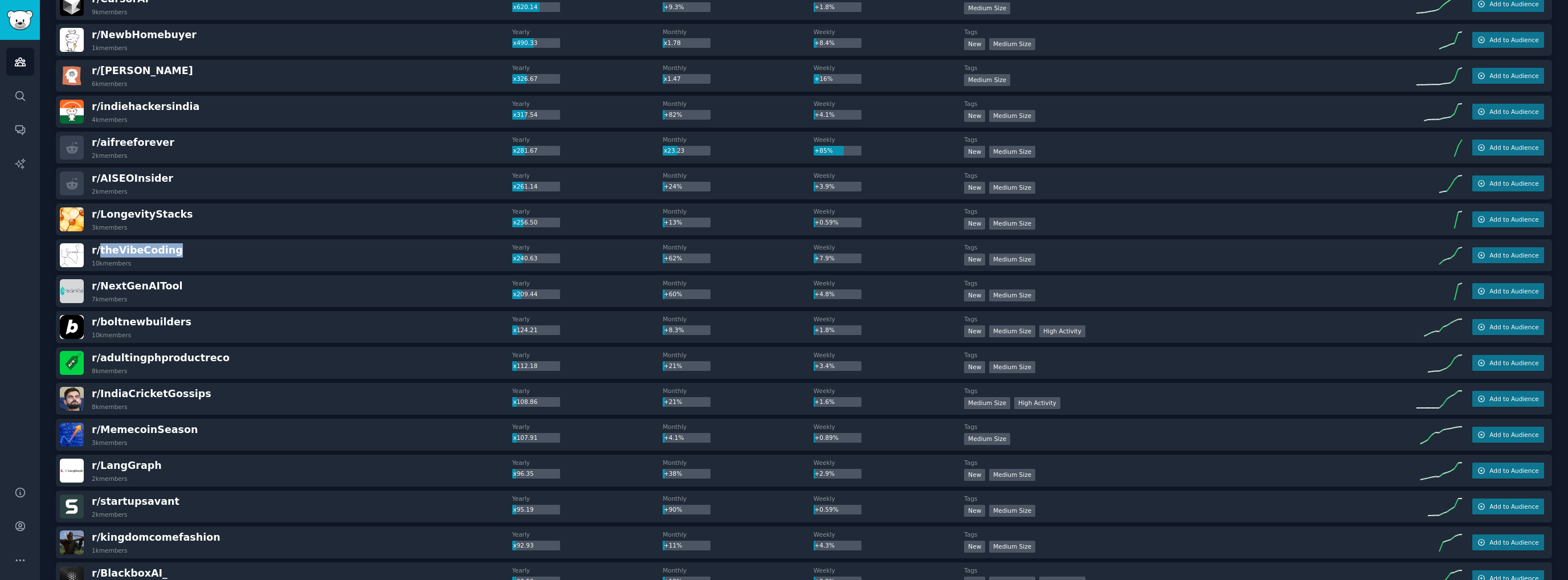
copy span "theVibeCoding"
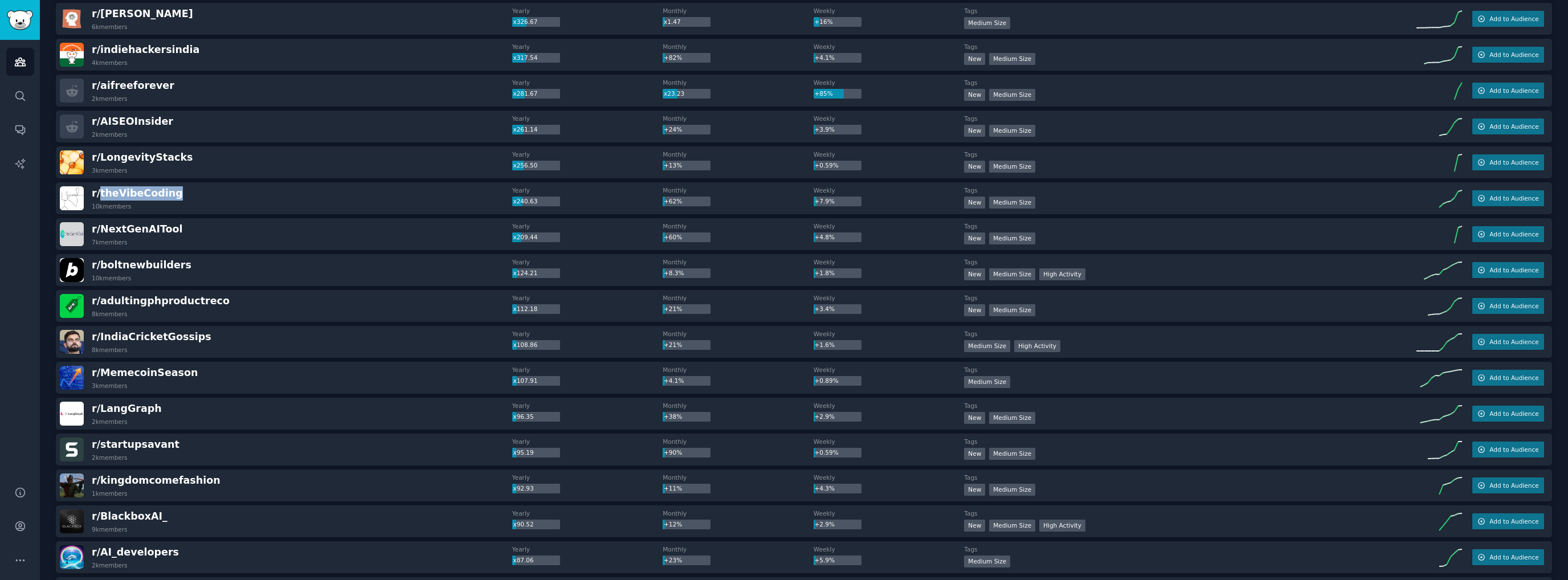
scroll to position [0, 0]
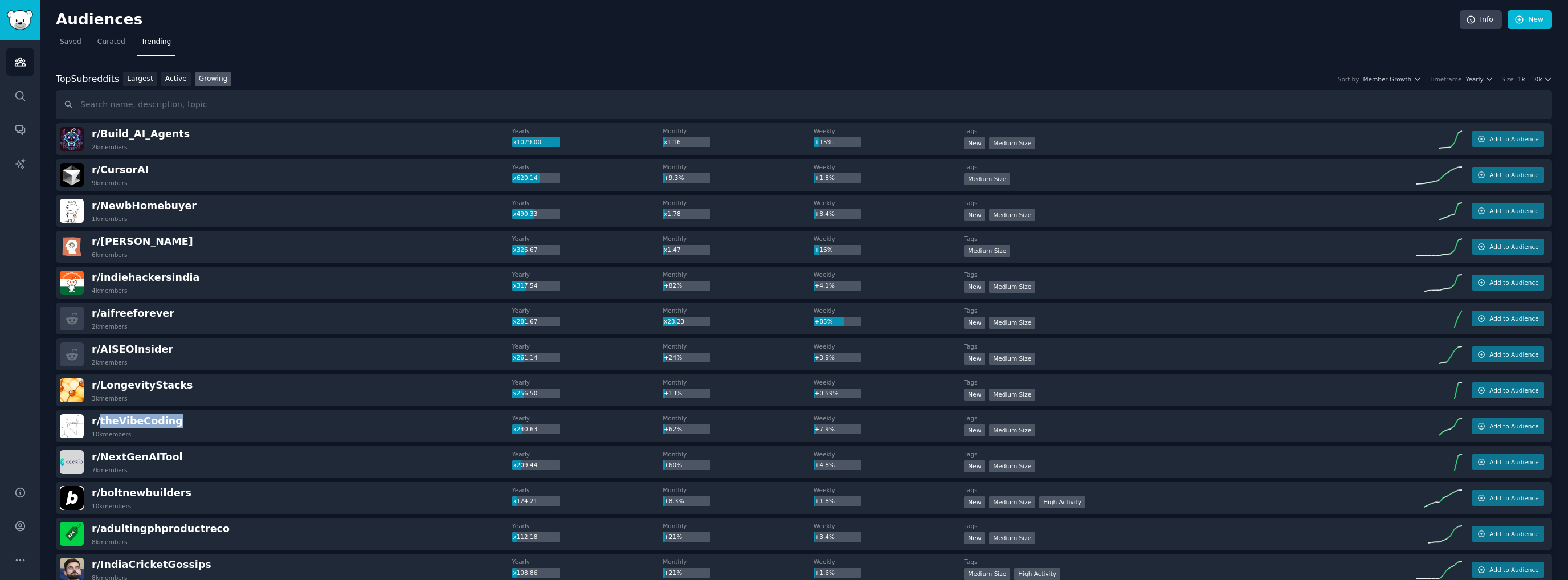
click at [1522, 76] on span "1k - 10k" at bounding box center [1530, 79] width 25 height 8
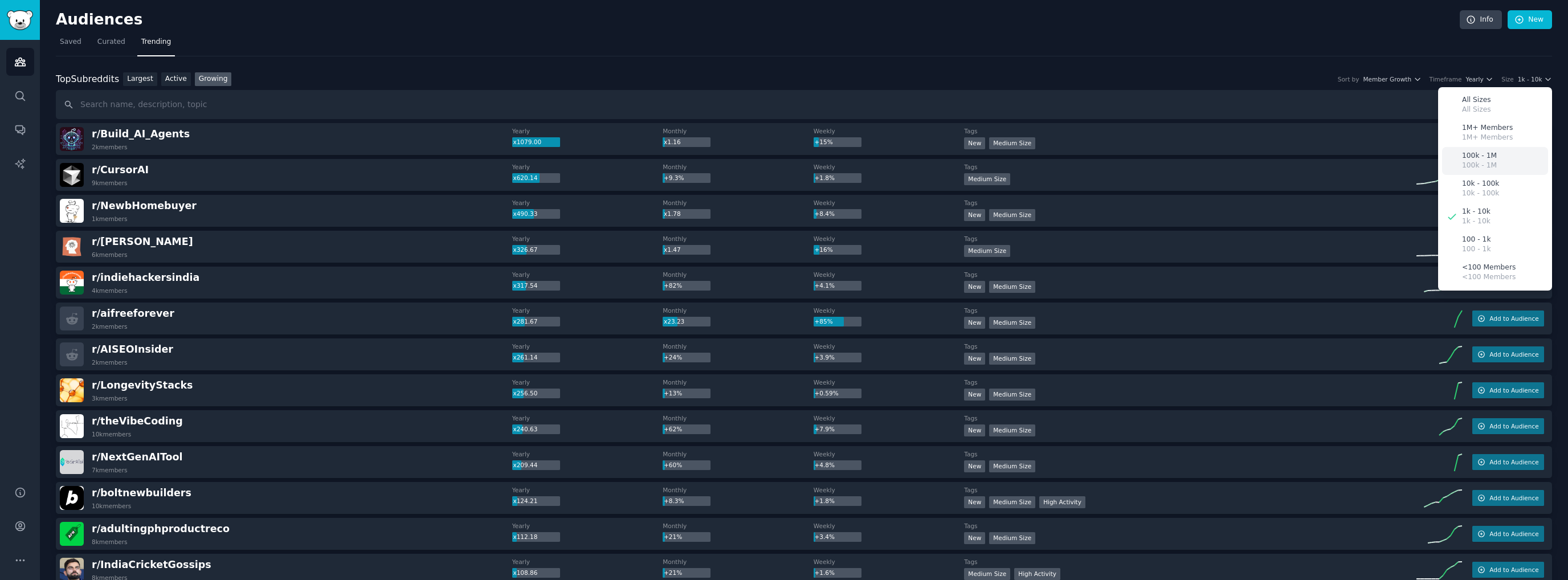
click at [1487, 154] on p "100k - 1M" at bounding box center [1480, 156] width 35 height 10
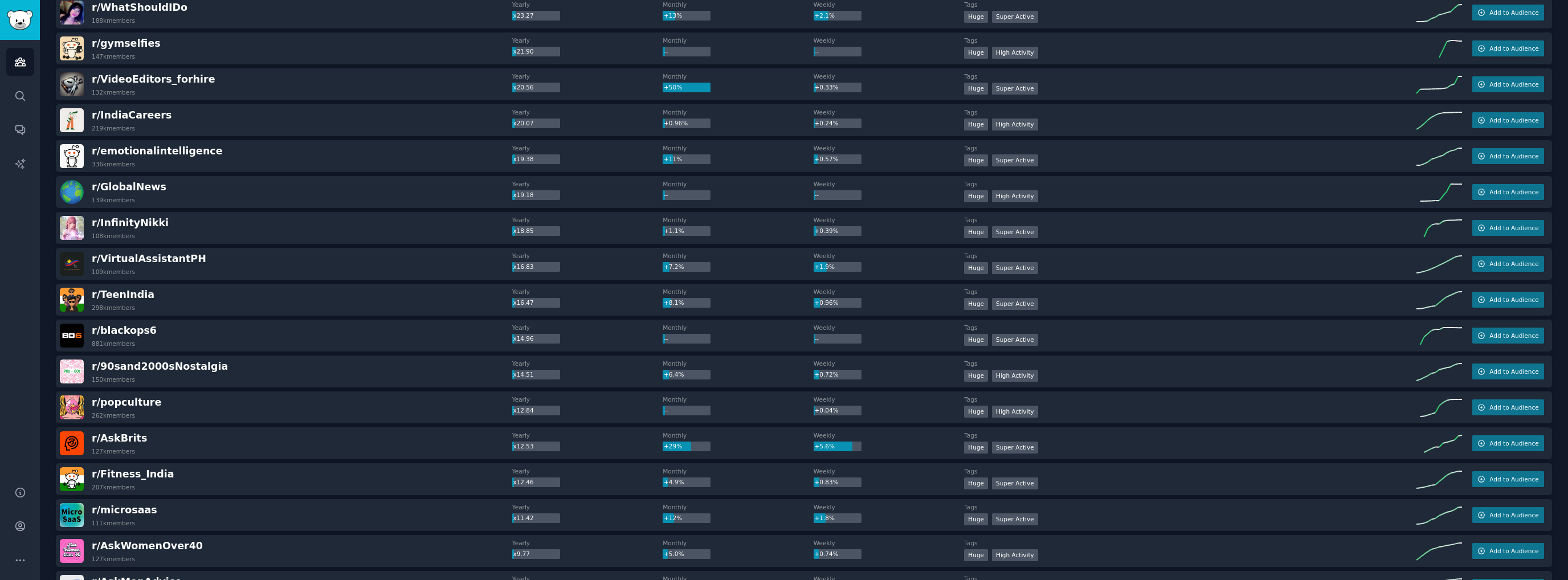
scroll to position [684, 0]
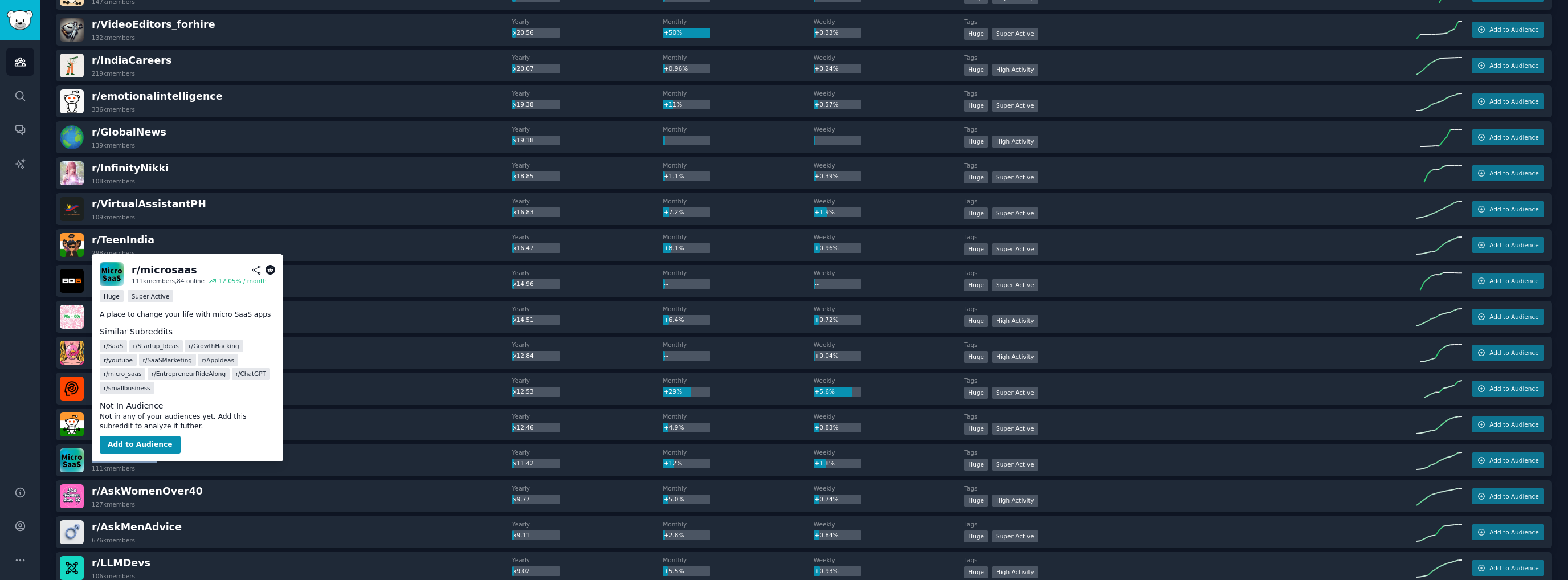
drag, startPoint x: 158, startPoint y: 455, endPoint x: 91, endPoint y: 453, distance: 67.0
click at [91, 452] on div "r/ microsaas 111k members" at bounding box center [286, 460] width 453 height 24
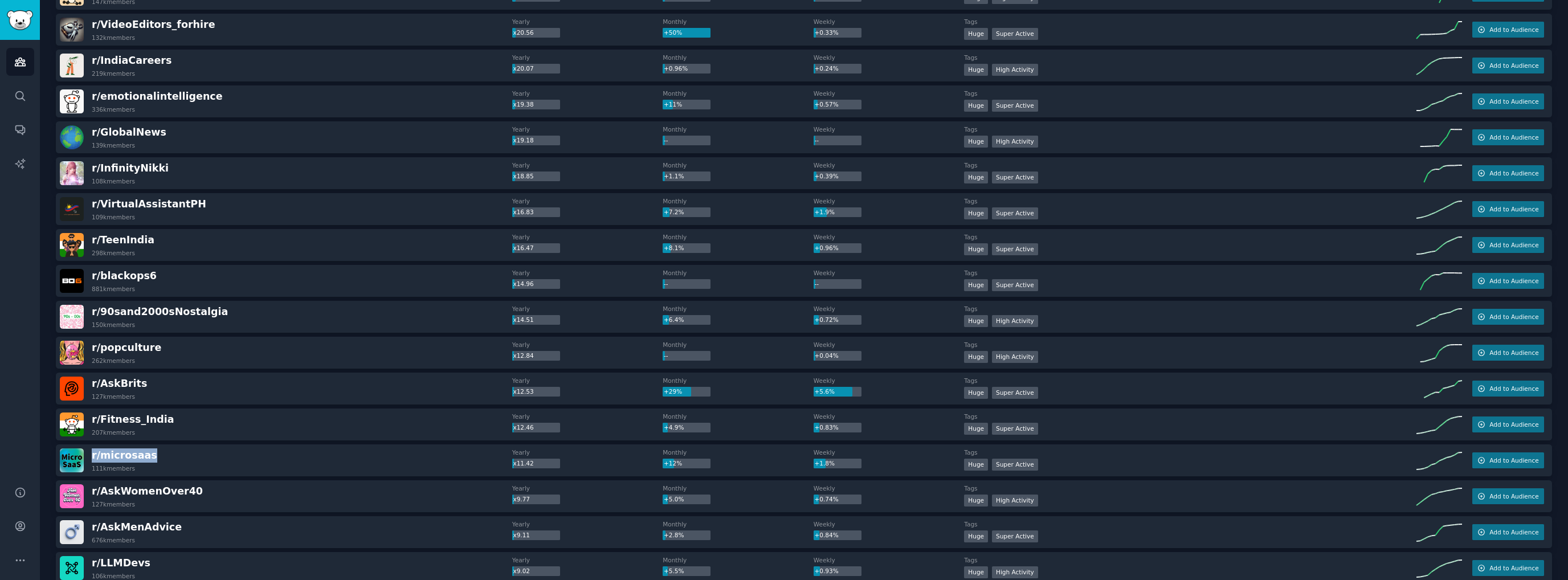
copy span "r/ microsaas"
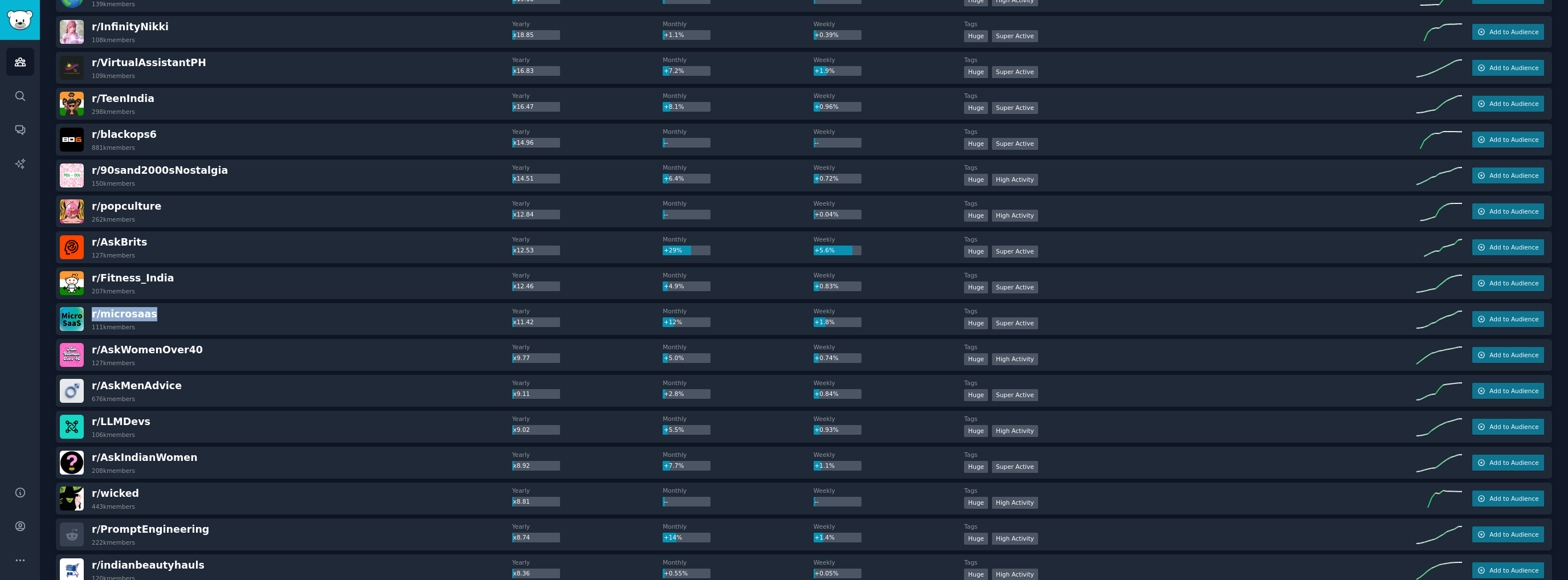
scroll to position [855, 0]
